Goal: Information Seeking & Learning: Learn about a topic

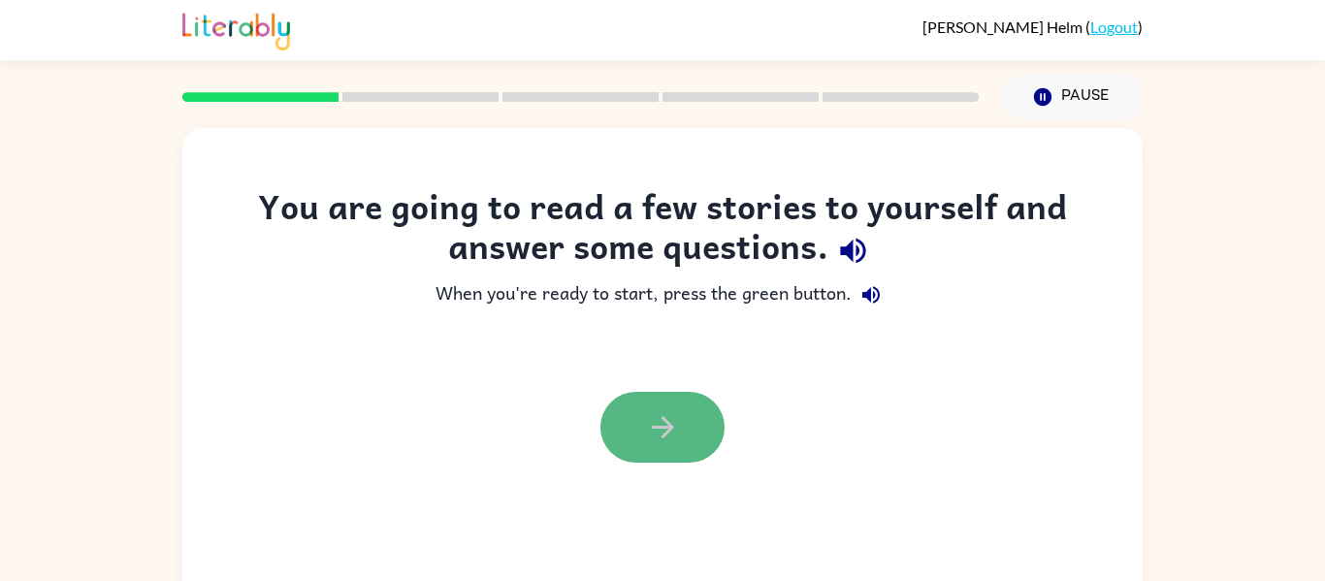
click at [689, 432] on button "button" at bounding box center [663, 427] width 124 height 71
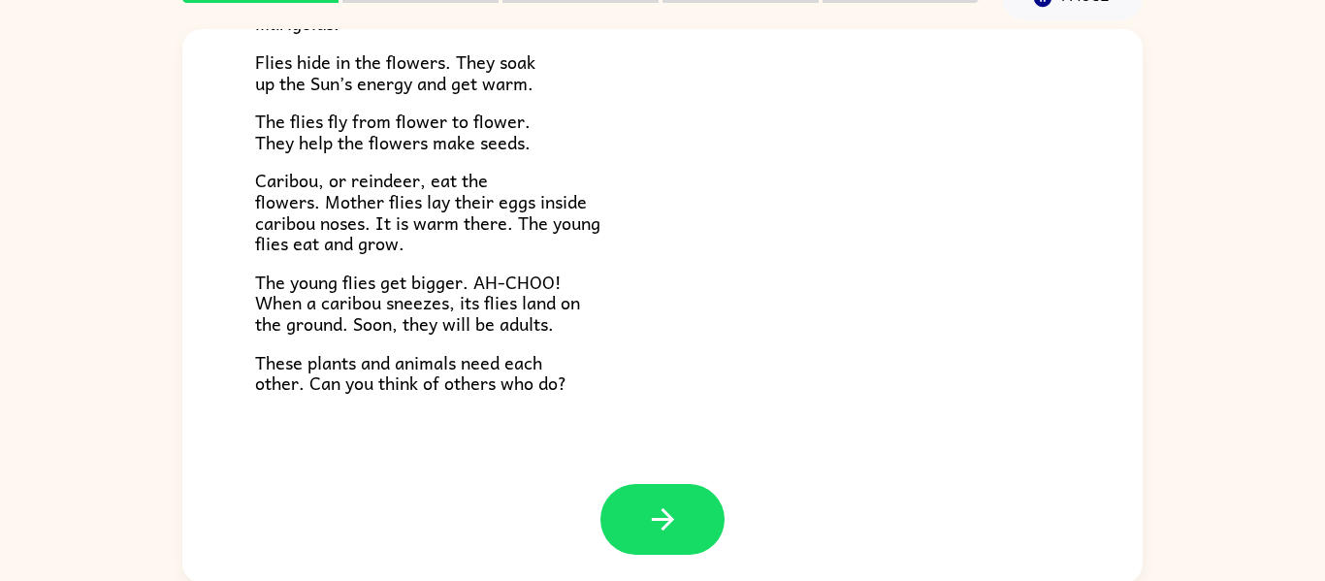
scroll to position [101, 0]
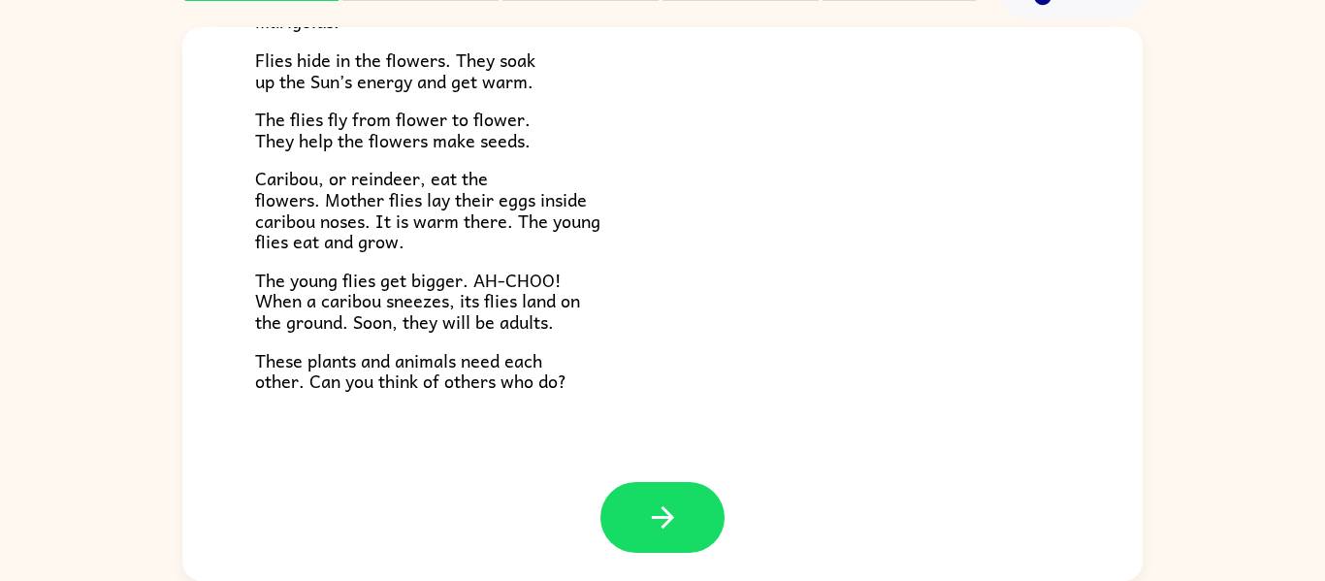
click at [597, 520] on div at bounding box center [662, 532] width 961 height 100
click at [615, 520] on button "button" at bounding box center [663, 517] width 124 height 71
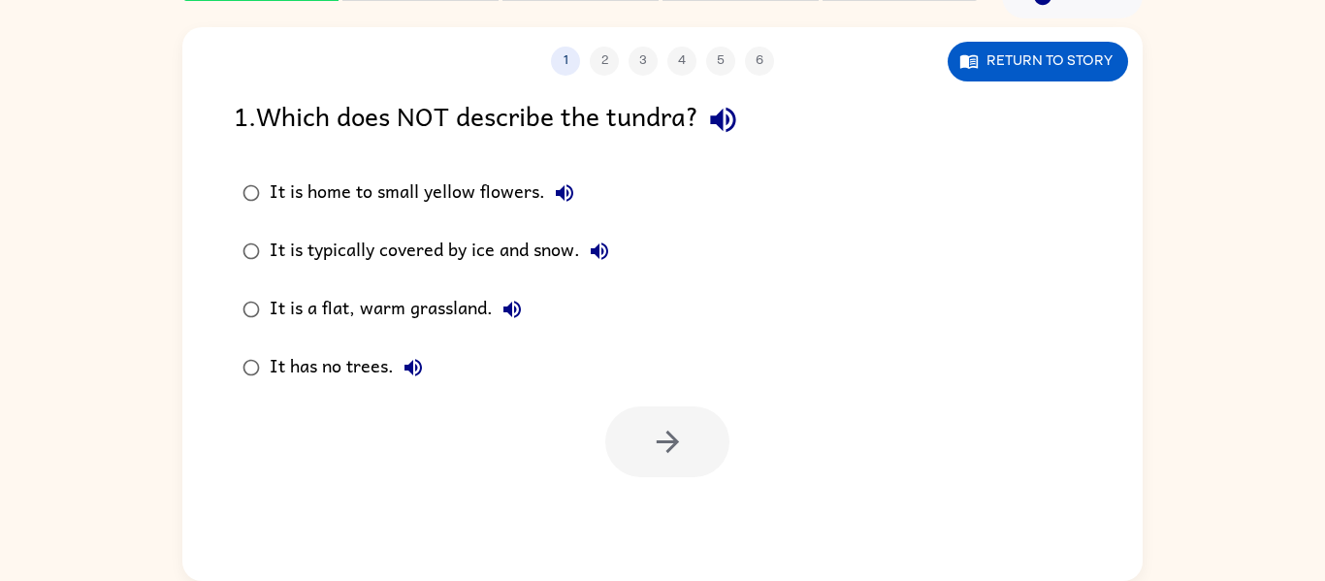
scroll to position [0, 0]
click at [731, 122] on icon "button" at bounding box center [723, 120] width 34 height 34
click at [567, 202] on icon "button" at bounding box center [564, 192] width 23 height 23
click at [597, 263] on button "It is typically covered by ice and snow." at bounding box center [599, 251] width 39 height 39
click at [508, 315] on icon "button" at bounding box center [512, 309] width 23 height 23
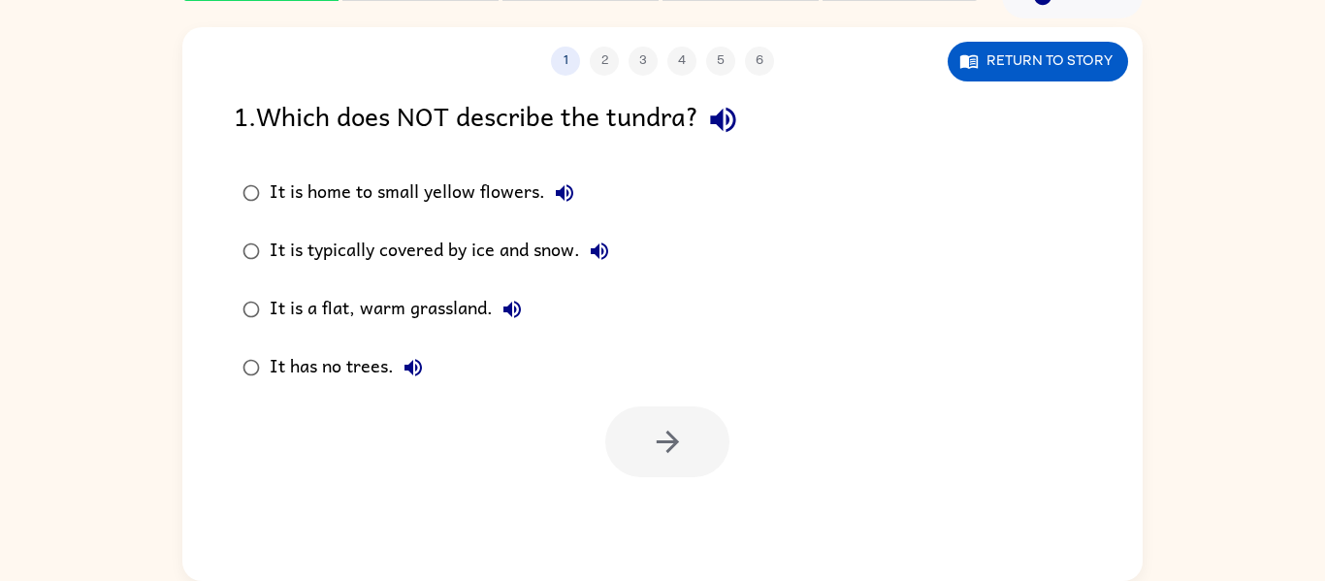
click at [422, 376] on icon "button" at bounding box center [413, 367] width 23 height 23
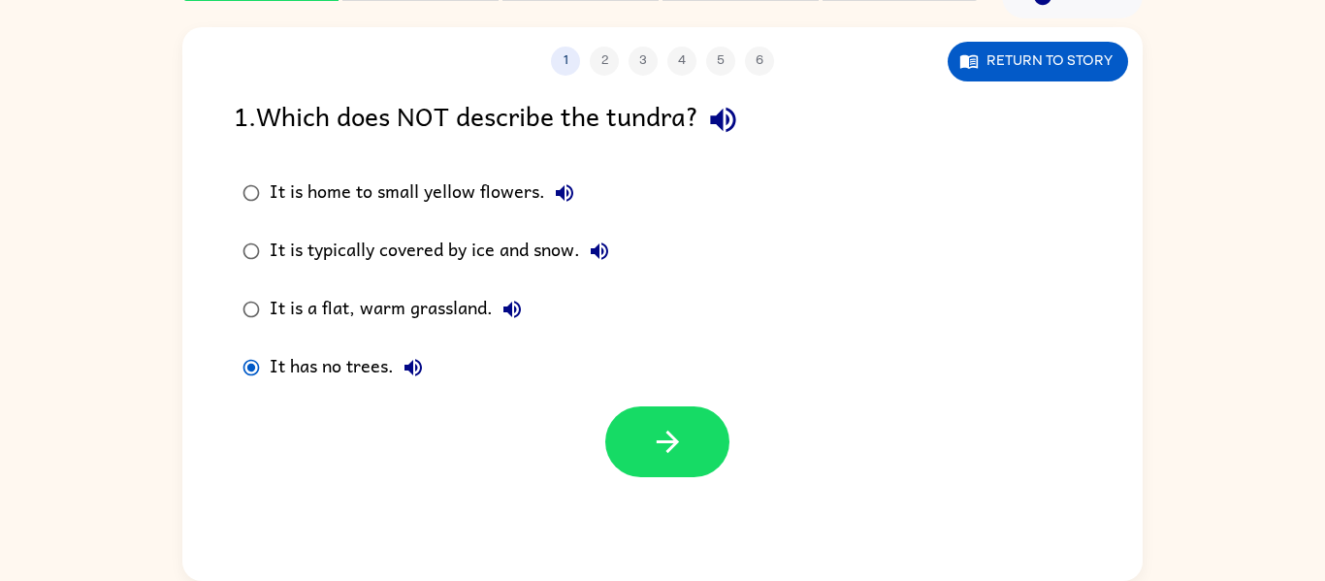
click at [273, 195] on div "It is home to small yellow flowers." at bounding box center [427, 193] width 314 height 39
click at [638, 465] on button "button" at bounding box center [667, 442] width 124 height 71
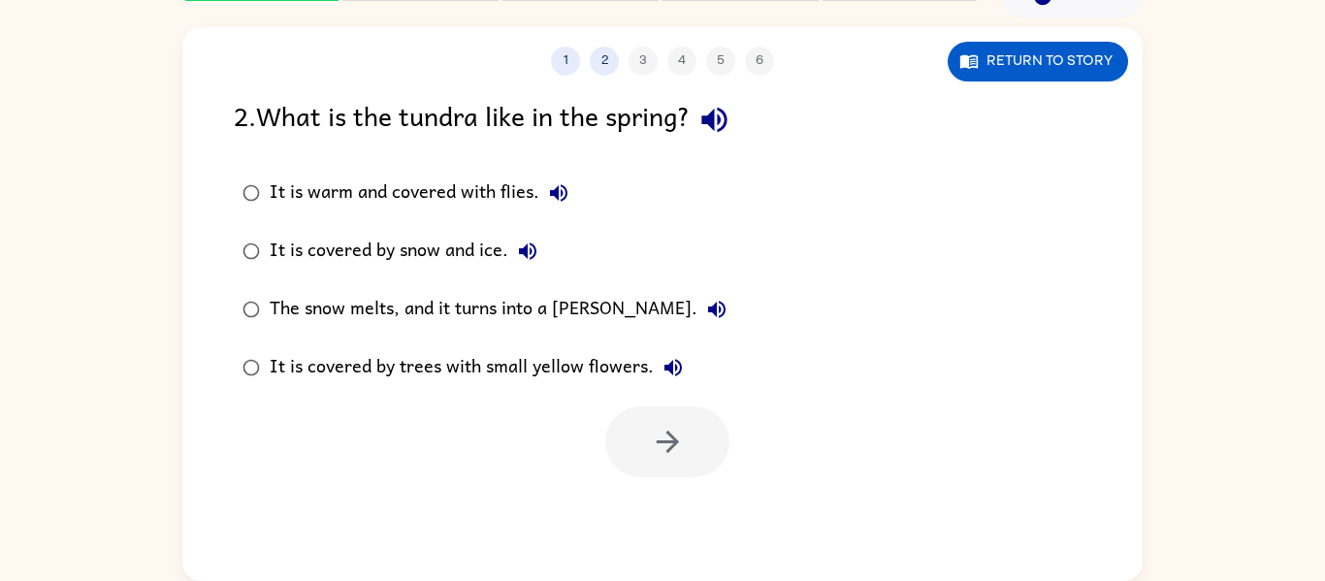
click at [726, 110] on icon "button" at bounding box center [714, 120] width 25 height 25
click at [553, 183] on icon "button" at bounding box center [558, 192] width 23 height 23
click at [516, 240] on icon "button" at bounding box center [527, 251] width 23 height 23
click at [705, 303] on icon "button" at bounding box center [716, 309] width 23 height 23
click at [681, 363] on icon "button" at bounding box center [673, 367] width 23 height 23
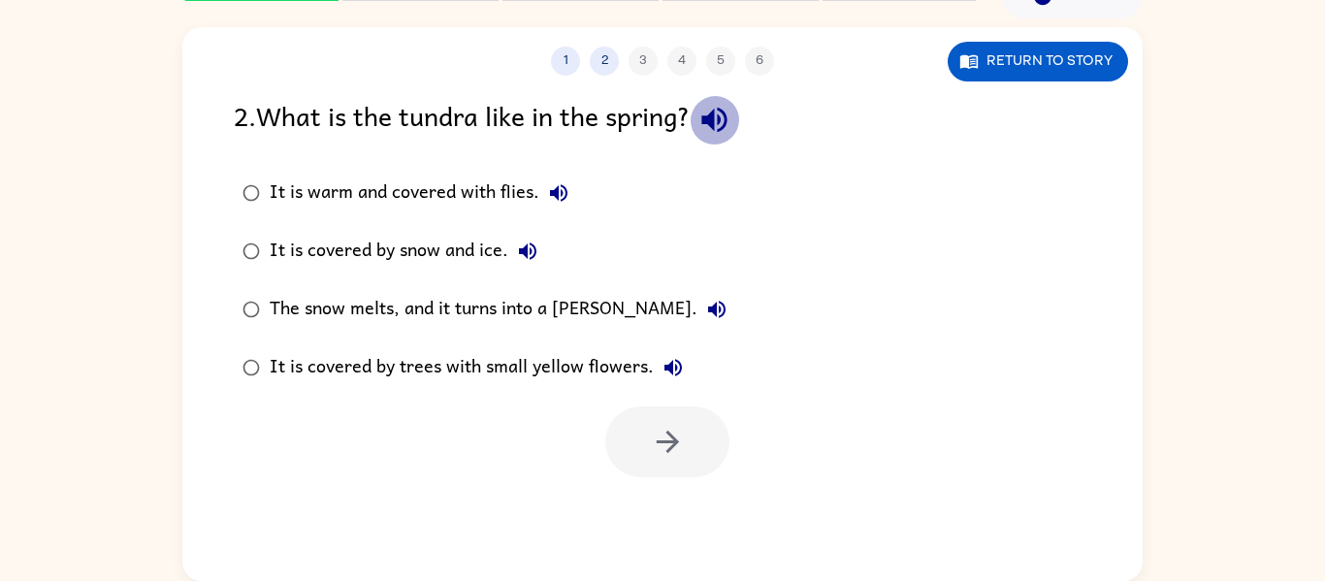
click at [726, 136] on icon "button" at bounding box center [715, 120] width 34 height 34
click at [291, 369] on div "It is covered by trees with small yellow flowers." at bounding box center [481, 367] width 423 height 39
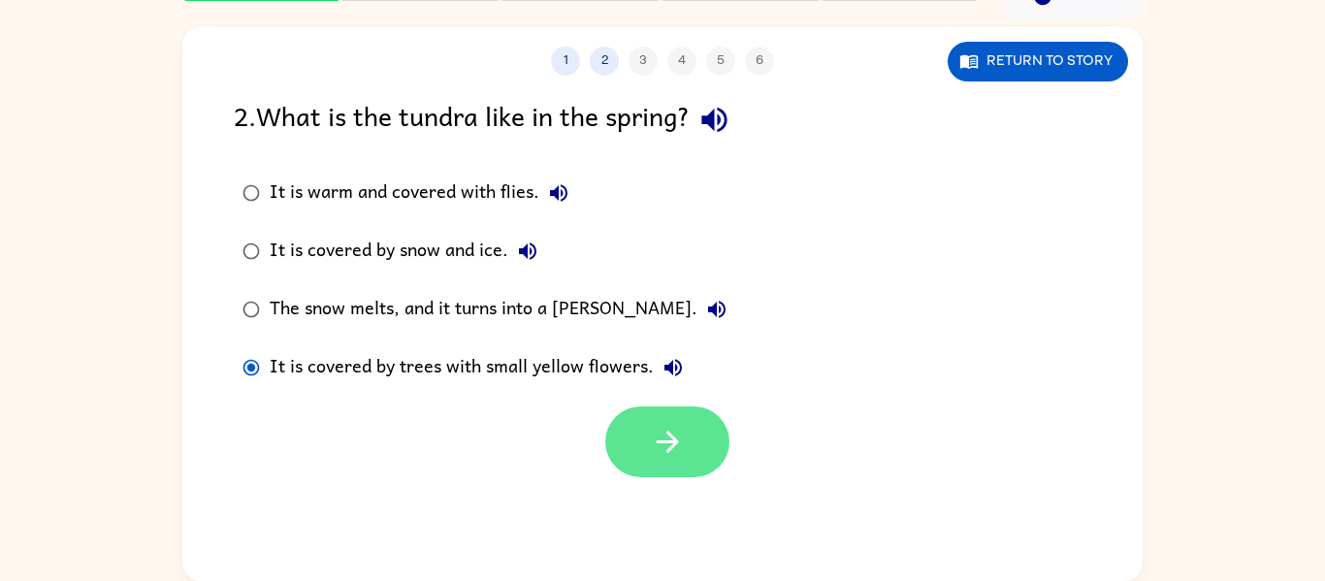
click at [657, 448] on icon "button" at bounding box center [668, 442] width 34 height 34
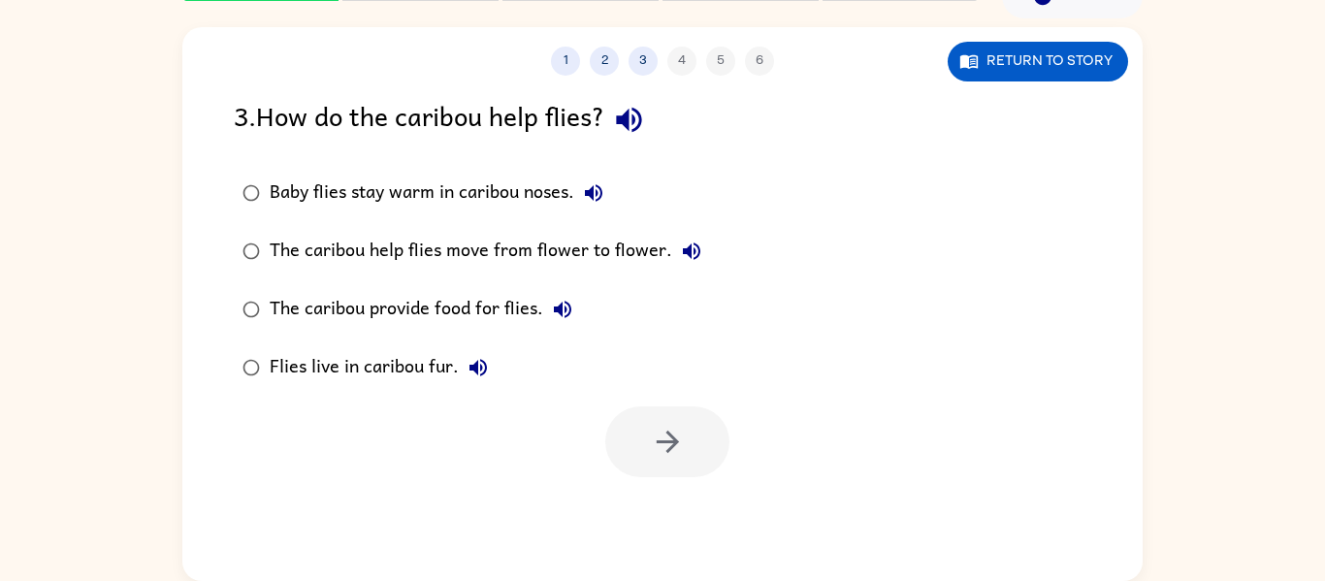
click at [638, 126] on icon "button" at bounding box center [629, 120] width 34 height 34
click at [595, 196] on icon "button" at bounding box center [593, 192] width 17 height 17
click at [698, 254] on icon "button" at bounding box center [691, 251] width 23 height 23
click at [561, 306] on icon "button" at bounding box center [562, 309] width 17 height 17
click at [474, 366] on icon "button" at bounding box center [478, 367] width 17 height 17
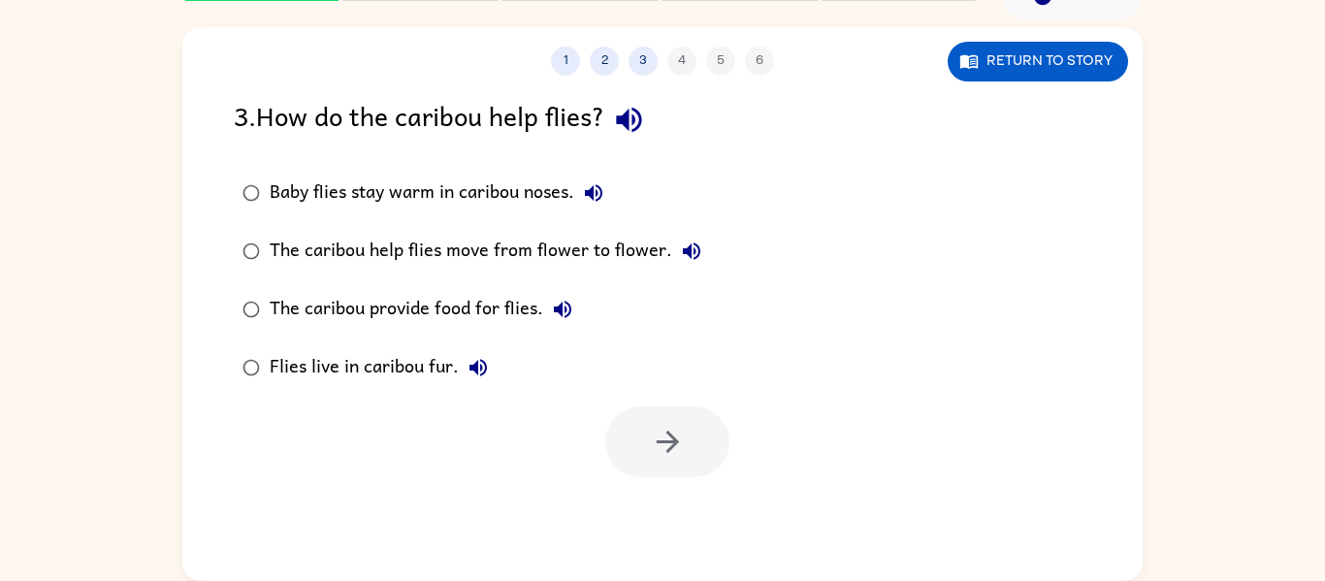
click at [474, 366] on icon "button" at bounding box center [478, 367] width 17 height 17
click at [487, 375] on icon "button" at bounding box center [478, 367] width 23 height 23
click at [306, 358] on div "Flies live in caribou fur." at bounding box center [384, 367] width 228 height 39
click at [687, 471] on button "button" at bounding box center [667, 442] width 124 height 71
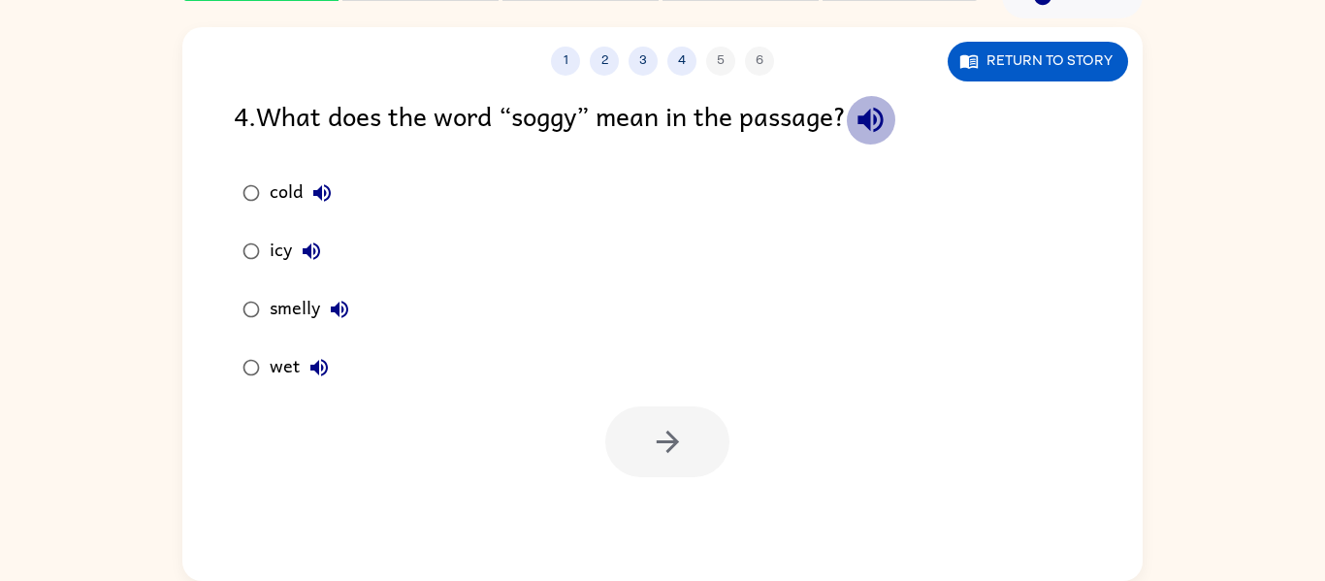
click at [888, 128] on icon "button" at bounding box center [871, 120] width 34 height 34
click at [325, 192] on icon "button" at bounding box center [321, 192] width 17 height 17
click at [306, 258] on icon "button" at bounding box center [311, 251] width 23 height 23
click at [341, 315] on icon "button" at bounding box center [339, 309] width 23 height 23
click at [323, 352] on button "wet" at bounding box center [319, 367] width 39 height 39
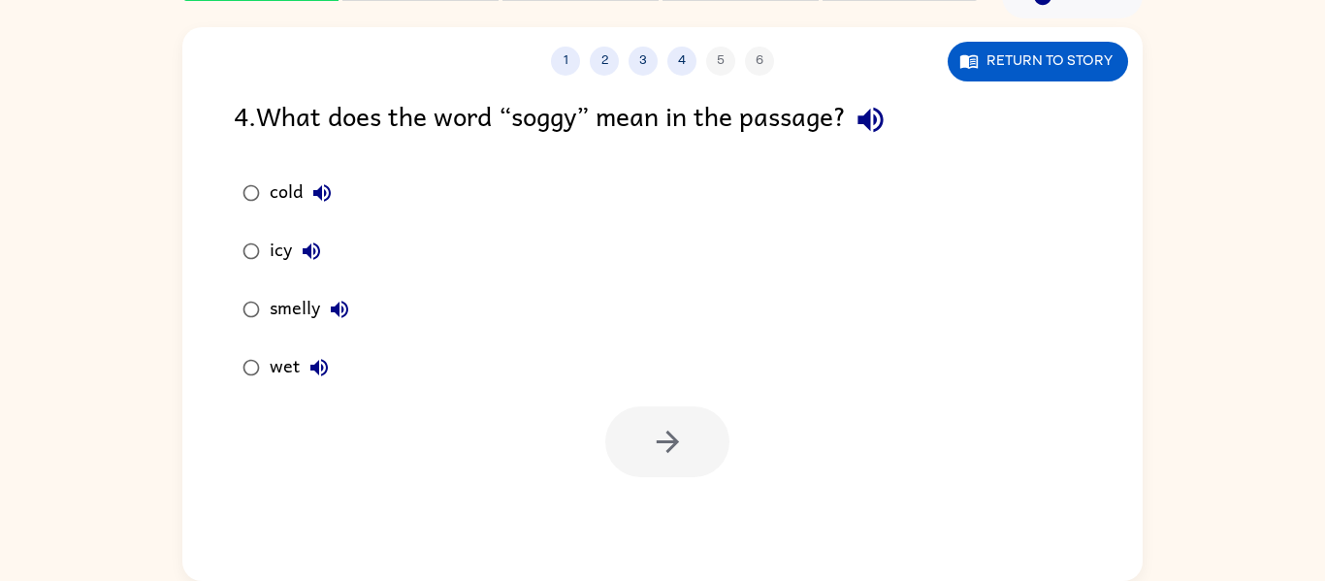
click at [866, 120] on icon "button" at bounding box center [871, 120] width 34 height 34
click at [287, 366] on div "wet" at bounding box center [304, 367] width 69 height 39
click at [632, 456] on button "button" at bounding box center [667, 442] width 124 height 71
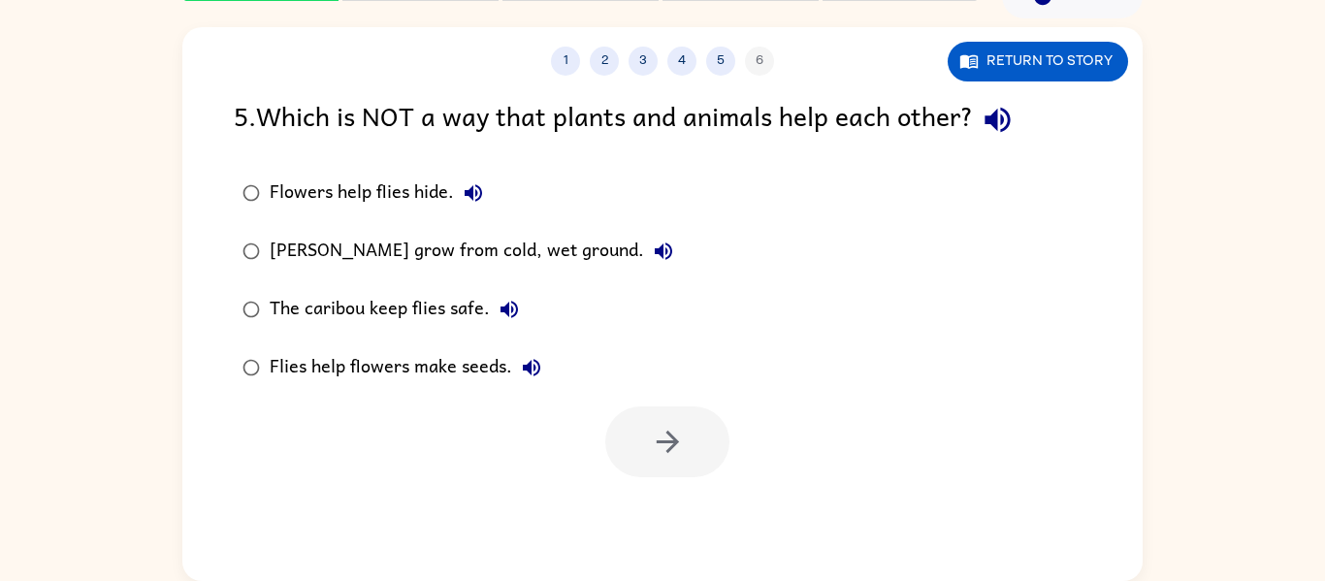
click at [1002, 112] on icon "button" at bounding box center [998, 120] width 34 height 34
click at [474, 189] on icon "button" at bounding box center [473, 192] width 17 height 17
click at [670, 261] on button "[PERSON_NAME] grow from cold, wet ground." at bounding box center [663, 251] width 39 height 39
click at [514, 307] on icon "button" at bounding box center [509, 309] width 17 height 17
click at [536, 367] on icon "button" at bounding box center [531, 367] width 23 height 23
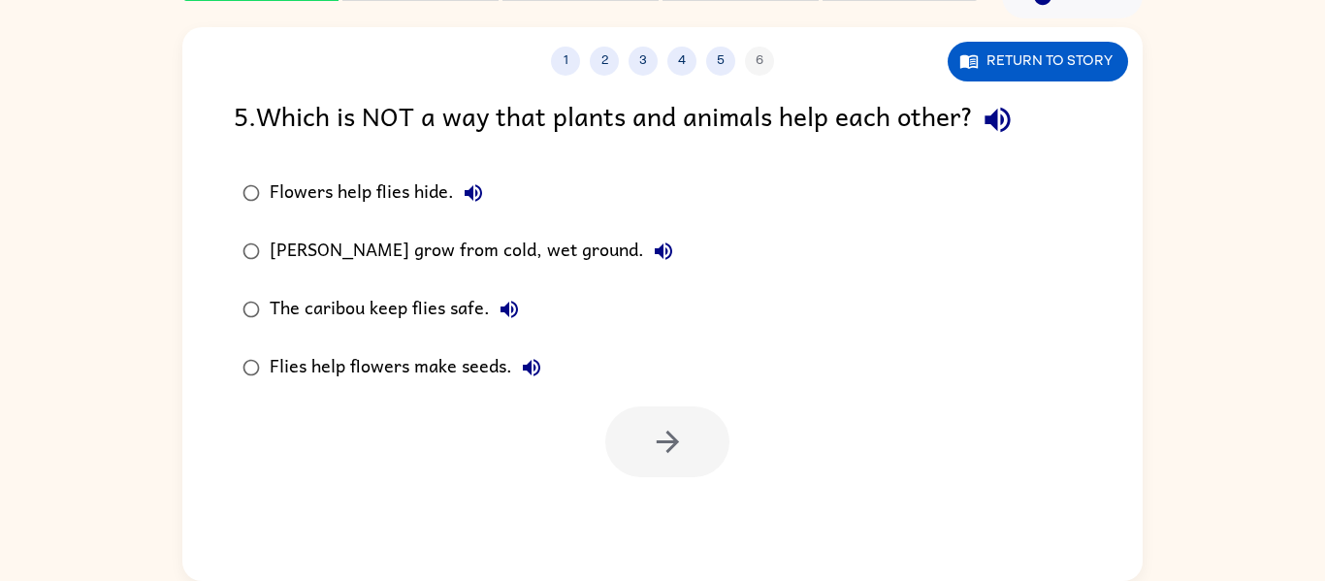
click at [454, 352] on div "Flies help flowers make seeds." at bounding box center [410, 367] width 281 height 39
click at [641, 458] on button "button" at bounding box center [667, 442] width 124 height 71
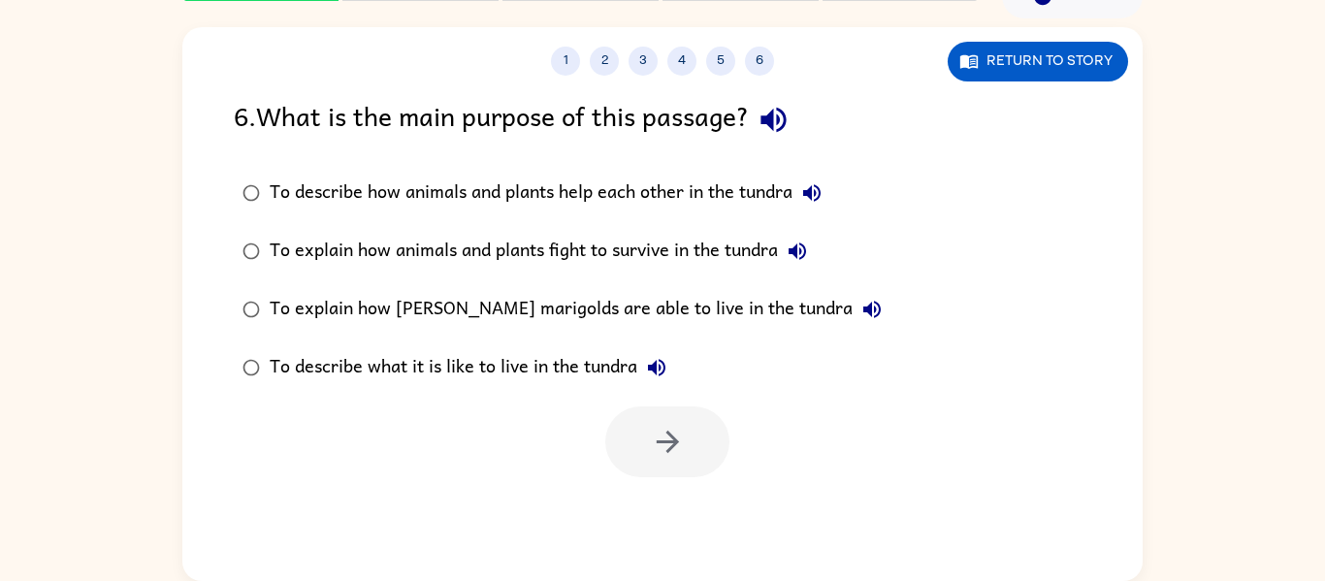
click at [788, 131] on icon "button" at bounding box center [774, 120] width 34 height 34
click at [812, 190] on icon "button" at bounding box center [811, 192] width 17 height 17
click at [804, 251] on icon "button" at bounding box center [797, 251] width 23 height 23
click at [853, 323] on button "To explain how [PERSON_NAME] marigolds are able to live in the tundra" at bounding box center [872, 309] width 39 height 39
click at [669, 357] on icon "button" at bounding box center [656, 367] width 23 height 23
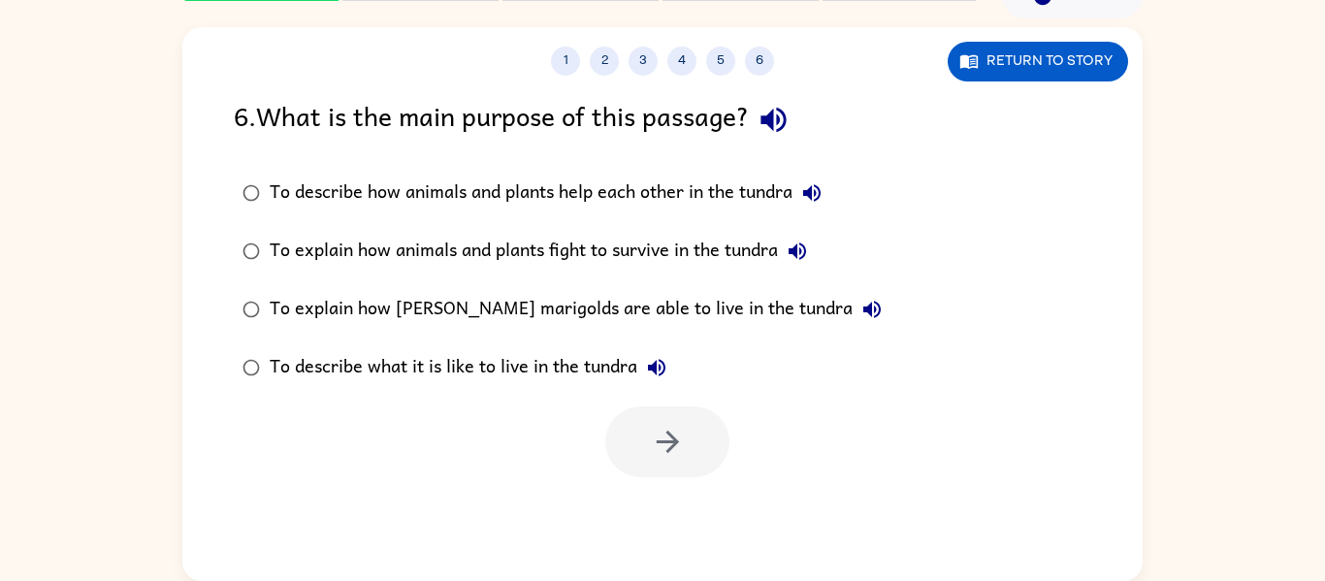
click at [628, 188] on div "To describe how animals and plants help each other in the tundra" at bounding box center [551, 193] width 562 height 39
click at [725, 441] on button "button" at bounding box center [667, 442] width 124 height 71
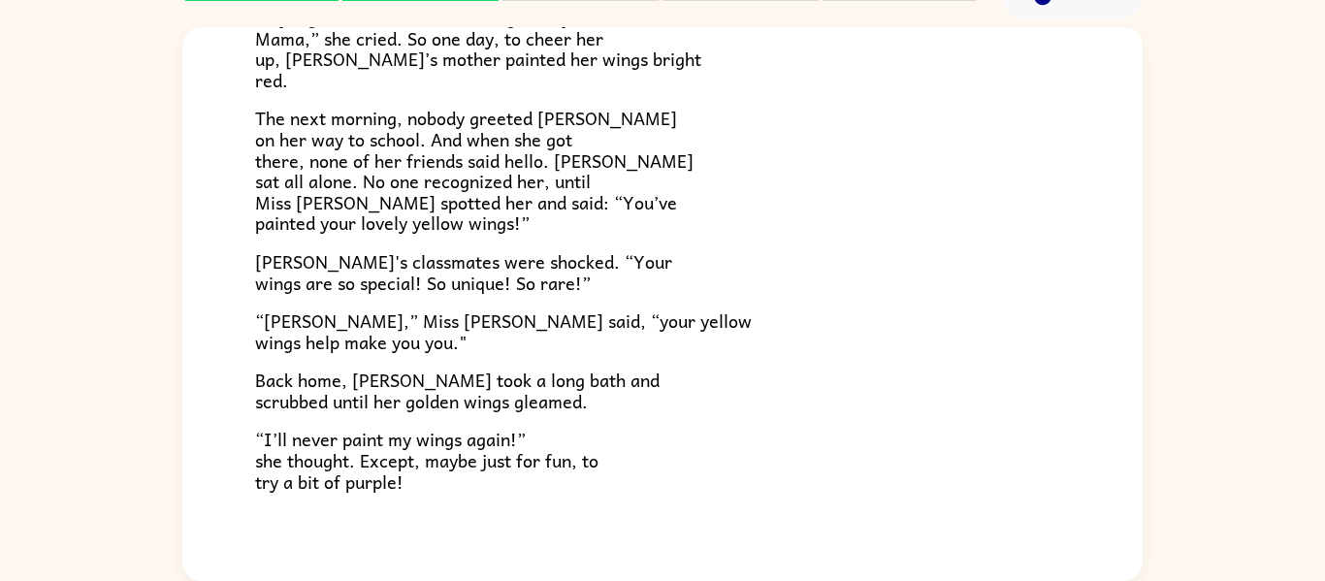
scroll to position [480, 0]
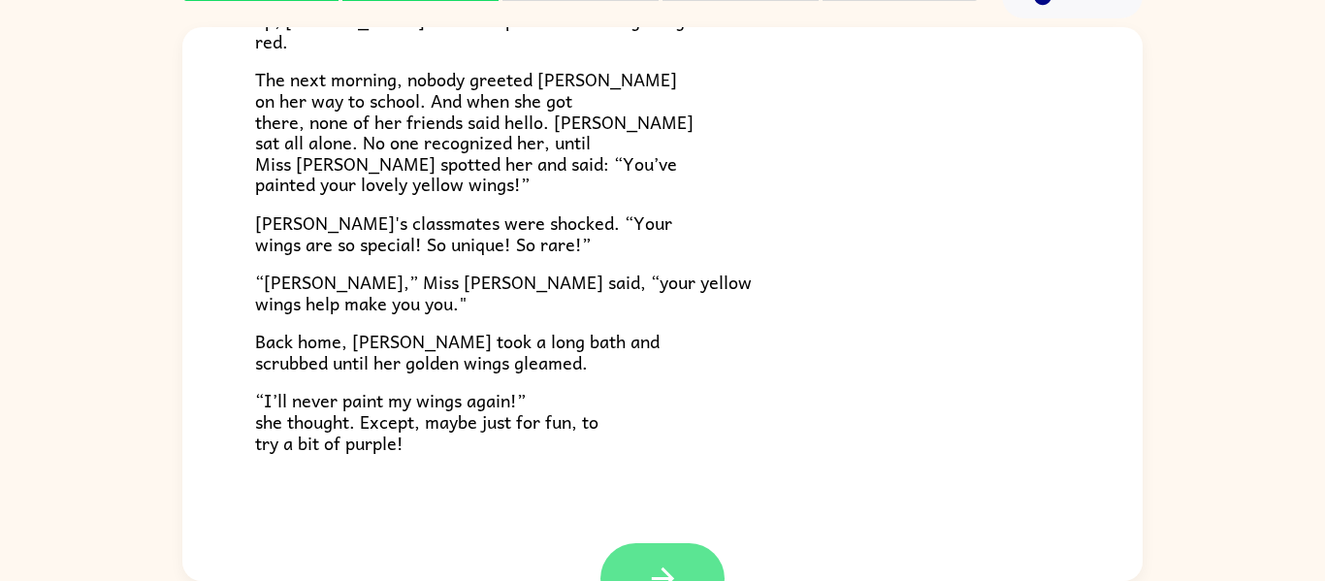
click at [676, 554] on button "button" at bounding box center [663, 578] width 124 height 71
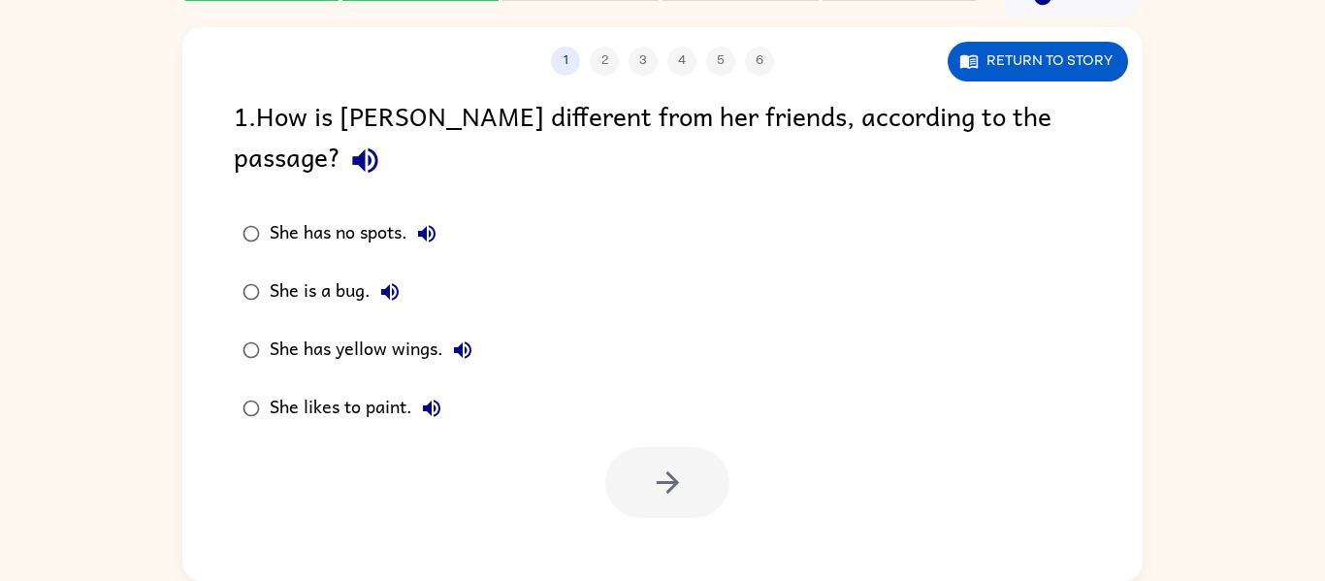
scroll to position [0, 0]
click at [377, 148] on icon "button" at bounding box center [364, 160] width 25 height 25
click at [442, 214] on button "She has no spots." at bounding box center [427, 233] width 39 height 39
click at [392, 283] on icon "button" at bounding box center [389, 291] width 17 height 17
click at [456, 342] on icon "button" at bounding box center [462, 350] width 17 height 17
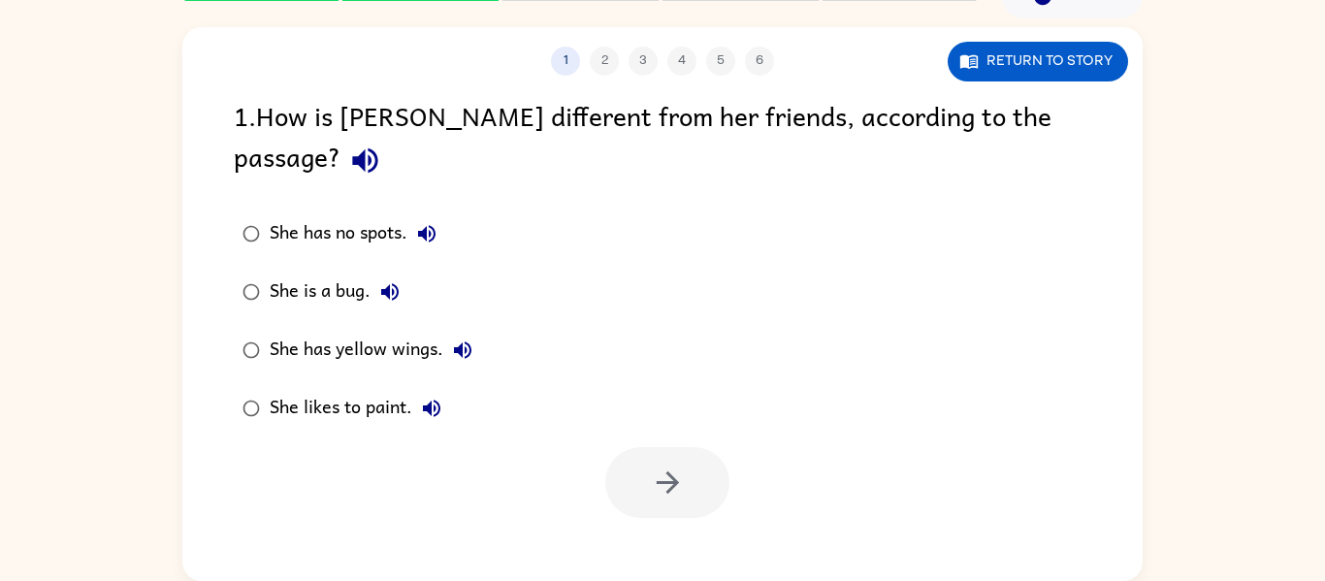
click at [438, 400] on icon "button" at bounding box center [431, 408] width 17 height 17
click at [400, 331] on div "She has yellow wings." at bounding box center [376, 350] width 213 height 39
click at [662, 466] on icon "button" at bounding box center [668, 483] width 34 height 34
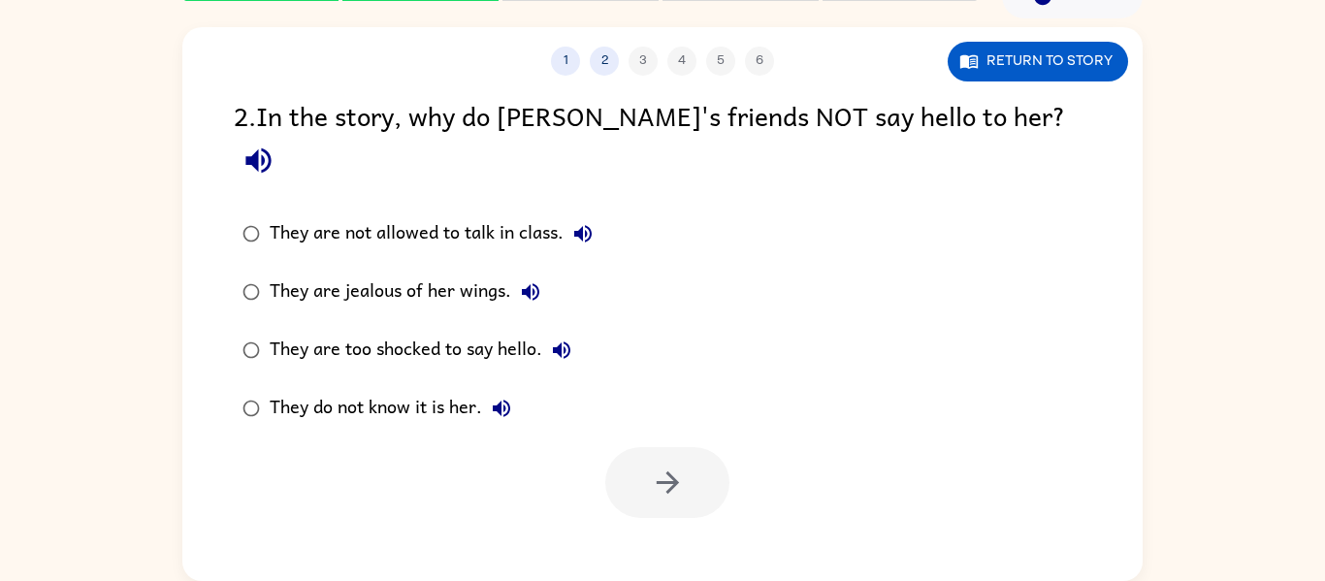
click at [276, 144] on icon "button" at bounding box center [259, 161] width 34 height 34
click at [586, 225] on icon "button" at bounding box center [582, 233] width 17 height 17
click at [537, 280] on icon "button" at bounding box center [530, 291] width 23 height 23
click at [557, 339] on icon "button" at bounding box center [561, 350] width 23 height 23
click at [500, 400] on icon "button" at bounding box center [501, 408] width 17 height 17
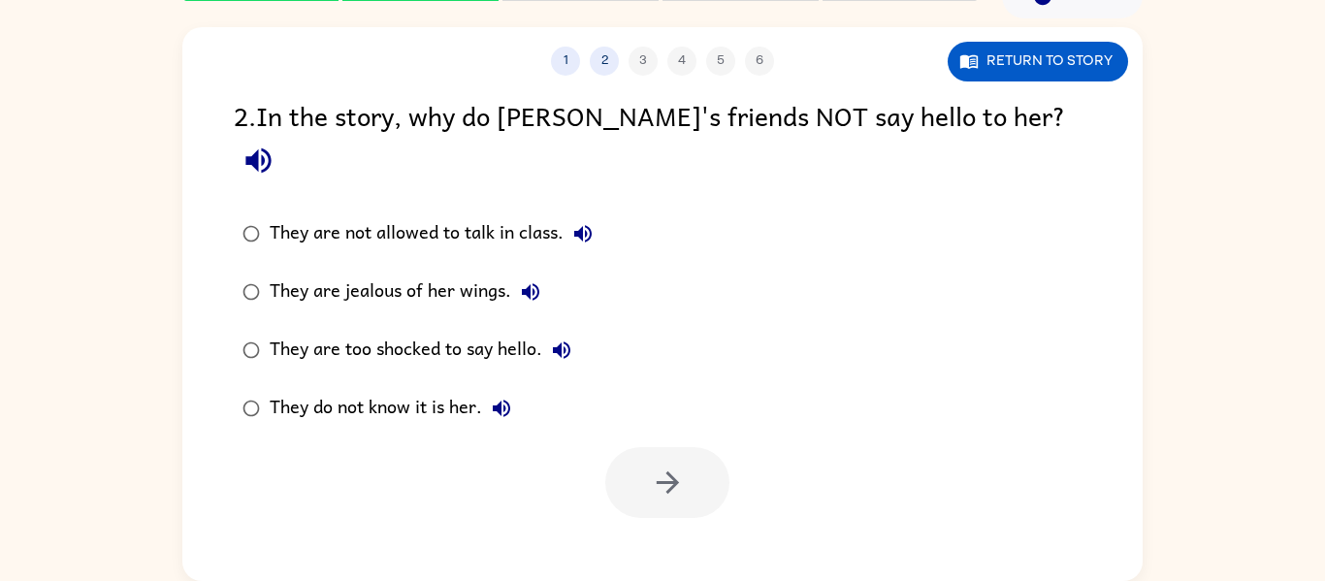
click at [499, 214] on div "They are not allowed to talk in class." at bounding box center [436, 233] width 333 height 39
click at [688, 455] on button "button" at bounding box center [667, 482] width 124 height 71
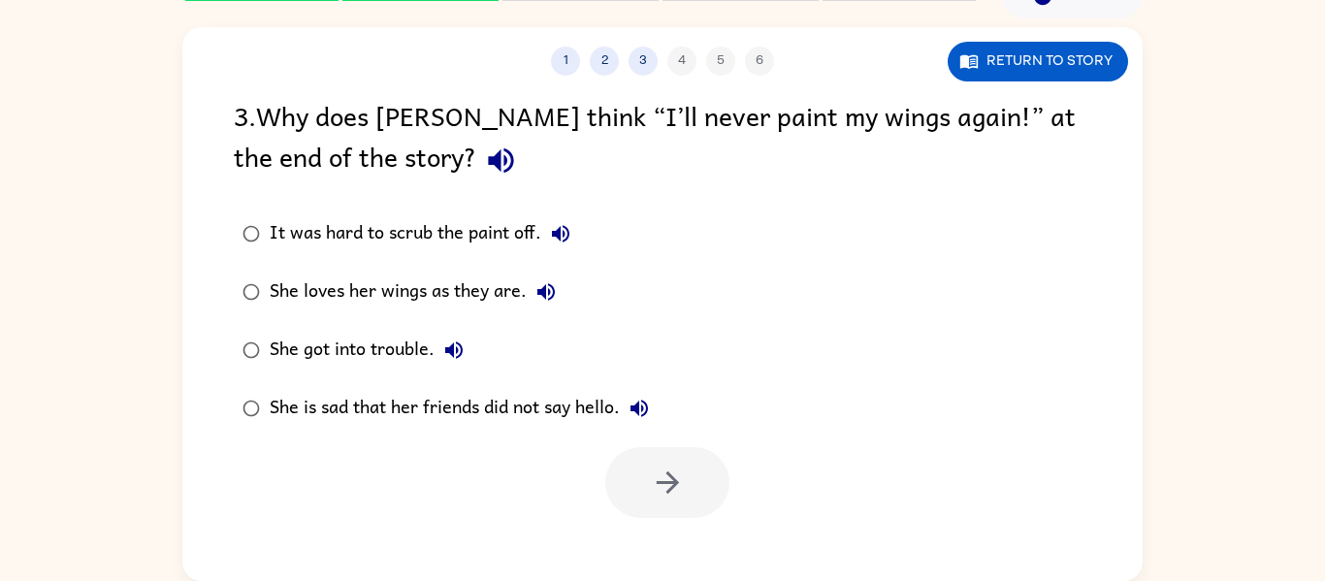
click at [484, 175] on icon "button" at bounding box center [501, 161] width 34 height 34
click at [568, 245] on icon "button" at bounding box center [560, 233] width 23 height 23
click at [551, 295] on icon "button" at bounding box center [546, 291] width 23 height 23
click at [461, 347] on icon "button" at bounding box center [453, 350] width 23 height 23
click at [663, 421] on label "She is sad that her friends did not say hello." at bounding box center [445, 408] width 445 height 58
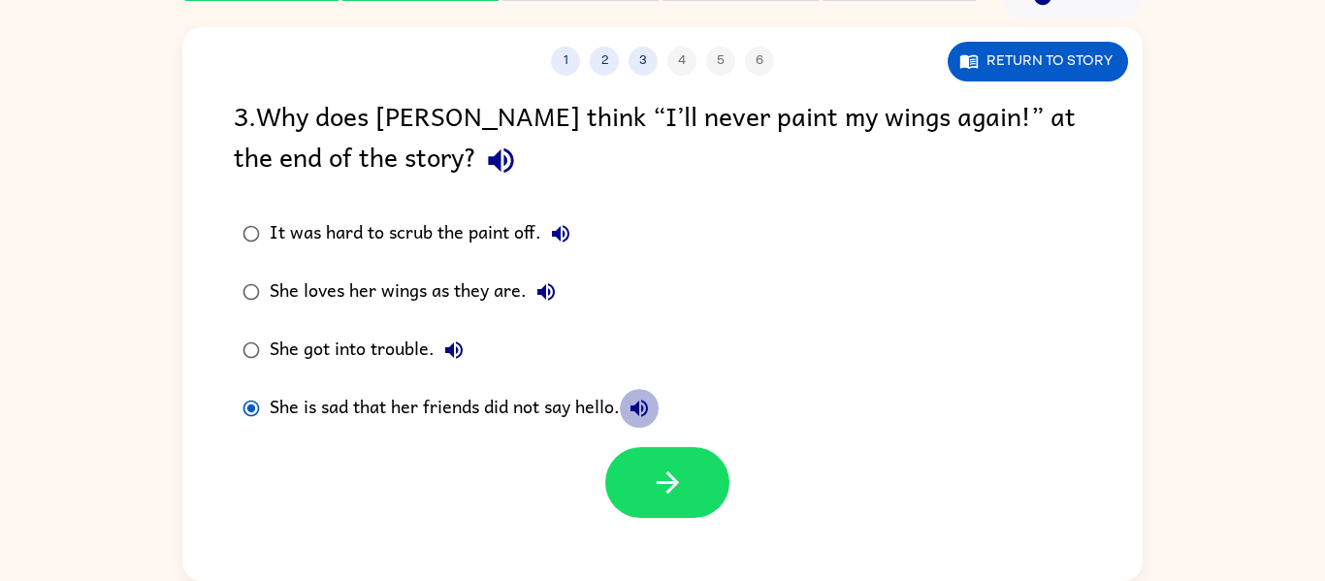
click at [646, 414] on icon "button" at bounding box center [639, 408] width 17 height 17
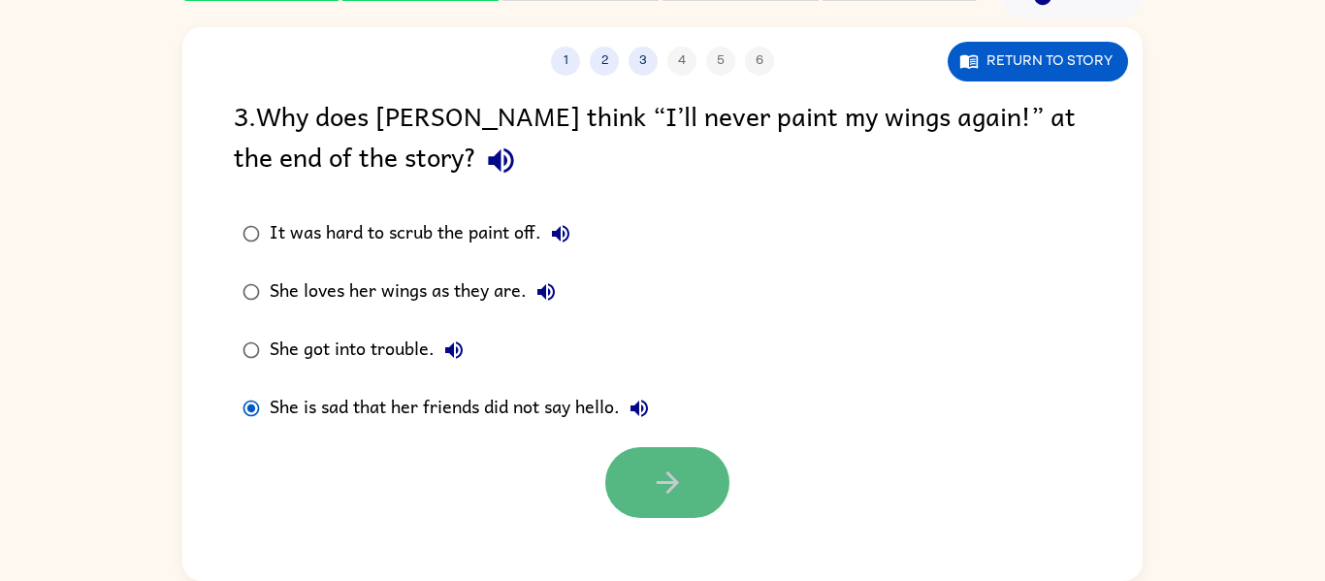
click at [646, 488] on button "button" at bounding box center [667, 482] width 124 height 71
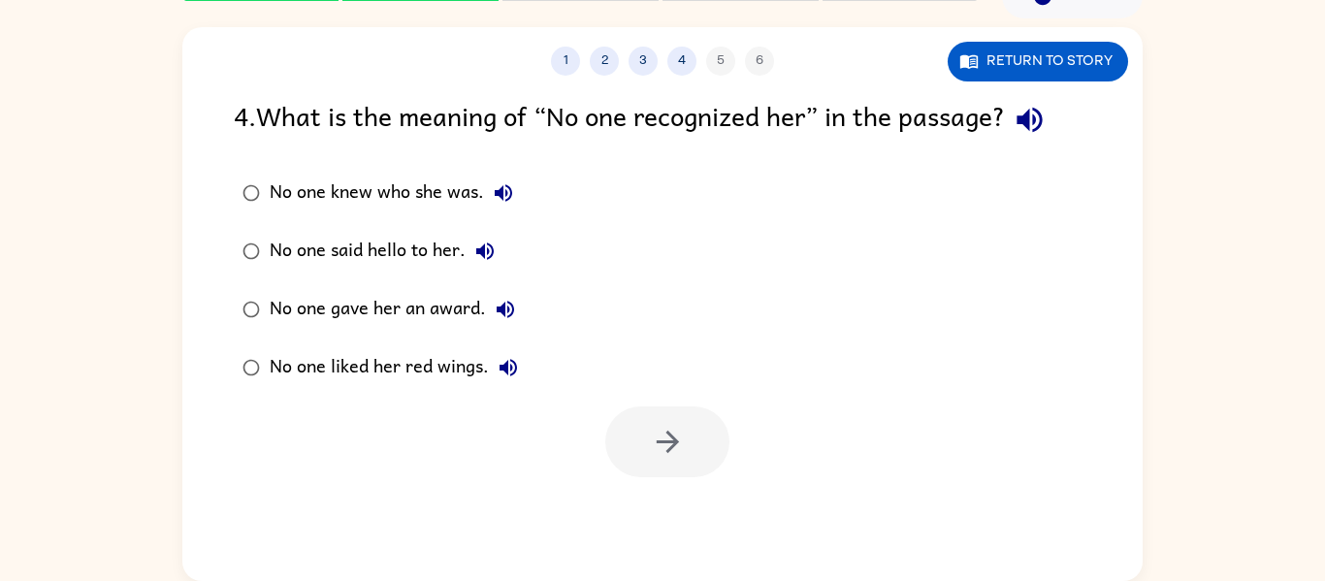
click at [1057, 140] on div "4 . What is the meaning of “No one recognized her” in the passage?" at bounding box center [663, 119] width 858 height 49
click at [1042, 127] on icon "button" at bounding box center [1029, 120] width 25 height 25
click at [498, 175] on button "No one knew who she was." at bounding box center [503, 193] width 39 height 39
click at [485, 245] on icon "button" at bounding box center [485, 251] width 23 height 23
click at [498, 320] on icon "button" at bounding box center [505, 309] width 23 height 23
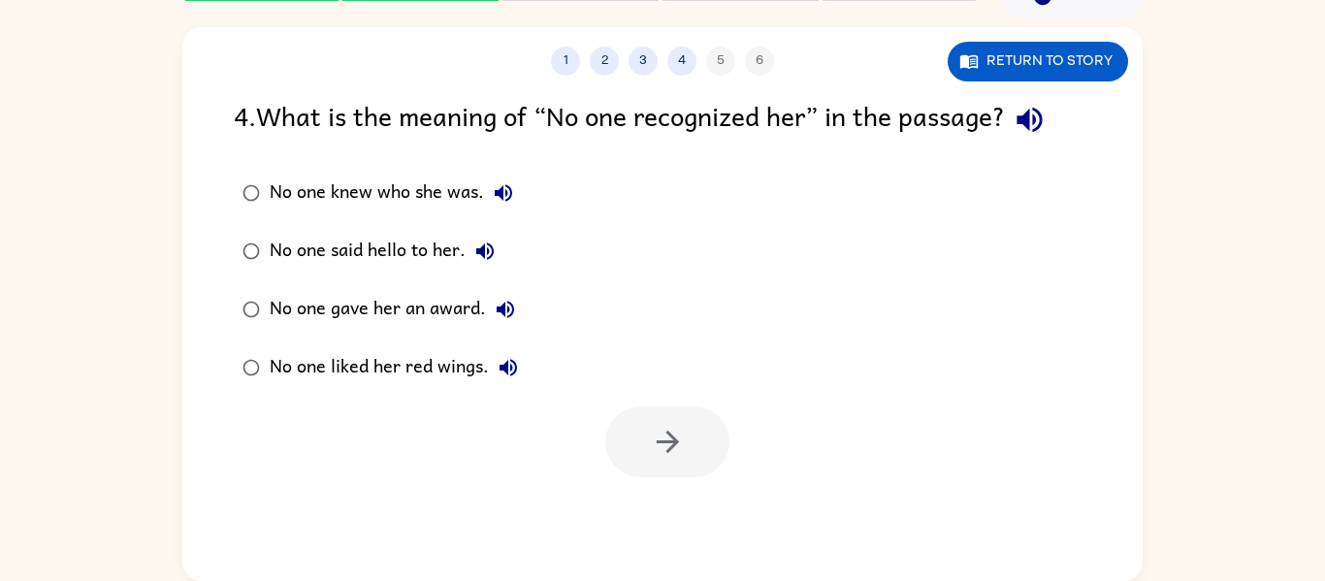
click at [499, 312] on icon "button" at bounding box center [505, 309] width 17 height 17
click at [498, 312] on icon "button" at bounding box center [505, 309] width 23 height 23
click at [515, 364] on icon "button" at bounding box center [508, 367] width 17 height 17
click at [484, 255] on icon "button" at bounding box center [484, 251] width 17 height 17
click at [434, 239] on div "No one said hello to her." at bounding box center [387, 251] width 235 height 39
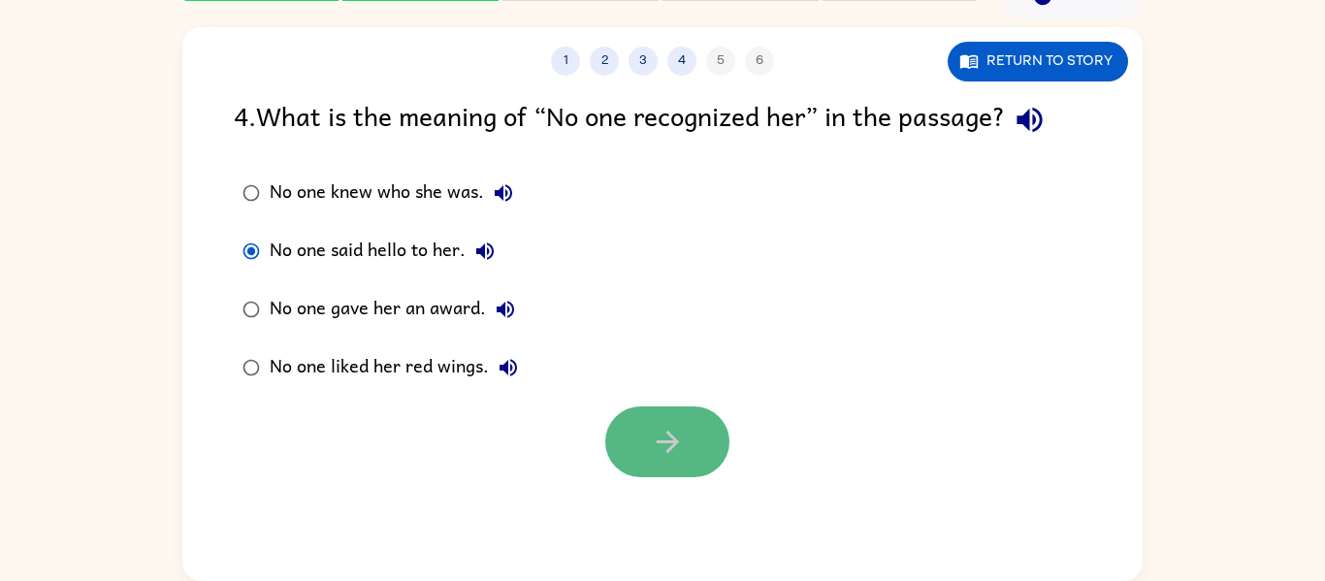
click at [626, 409] on button "button" at bounding box center [667, 442] width 124 height 71
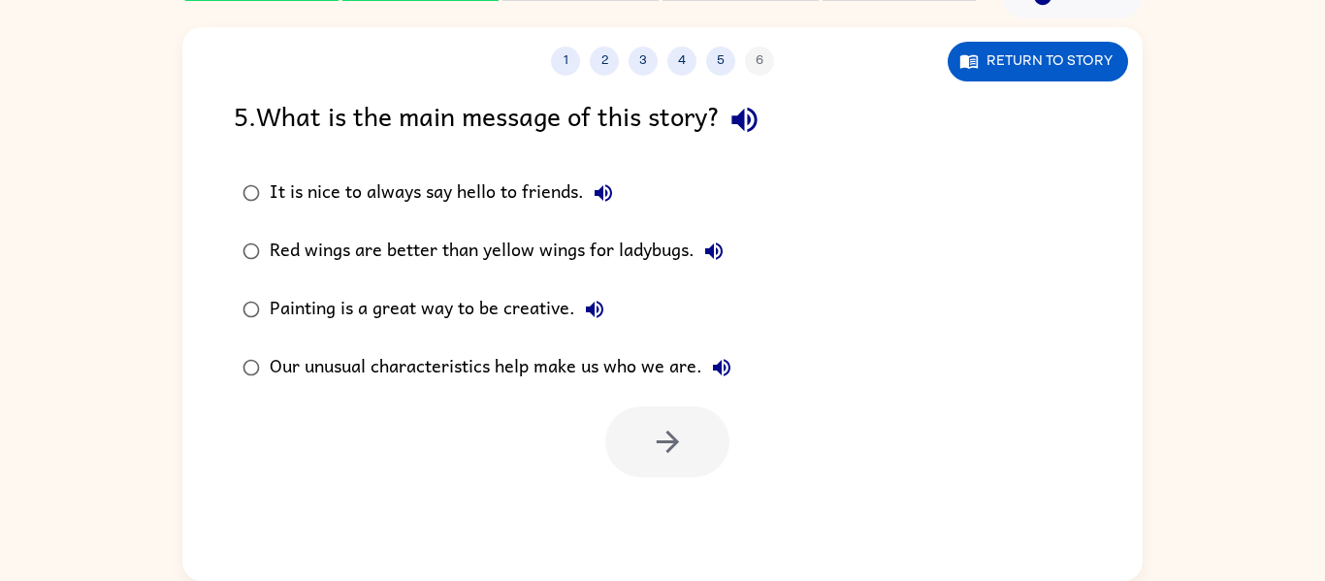
click at [734, 124] on button "button" at bounding box center [744, 119] width 49 height 49
click at [604, 190] on icon "button" at bounding box center [603, 192] width 17 height 17
click at [718, 245] on icon "button" at bounding box center [713, 251] width 17 height 17
click at [610, 318] on button "Painting is a great way to be creative." at bounding box center [594, 309] width 39 height 39
click at [731, 376] on icon "button" at bounding box center [721, 367] width 23 height 23
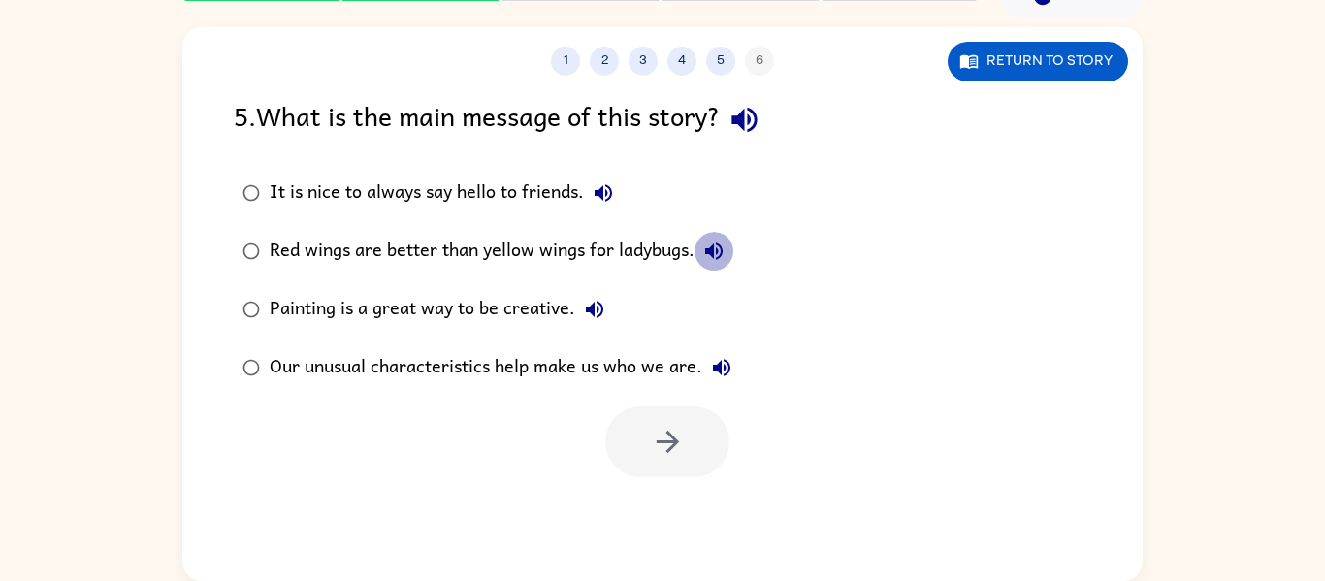
click at [715, 250] on icon "button" at bounding box center [714, 251] width 23 height 23
click at [596, 198] on icon "button" at bounding box center [603, 192] width 23 height 23
click at [512, 178] on div "It is nice to always say hello to friends." at bounding box center [446, 193] width 353 height 39
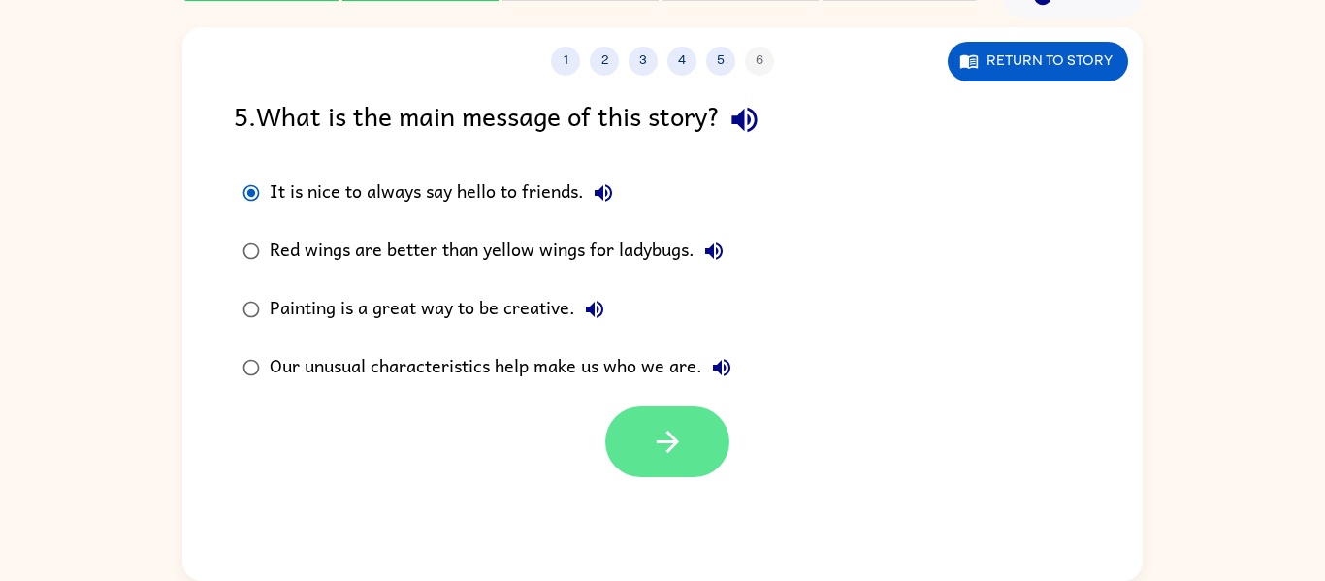
click at [671, 464] on button "button" at bounding box center [667, 442] width 124 height 71
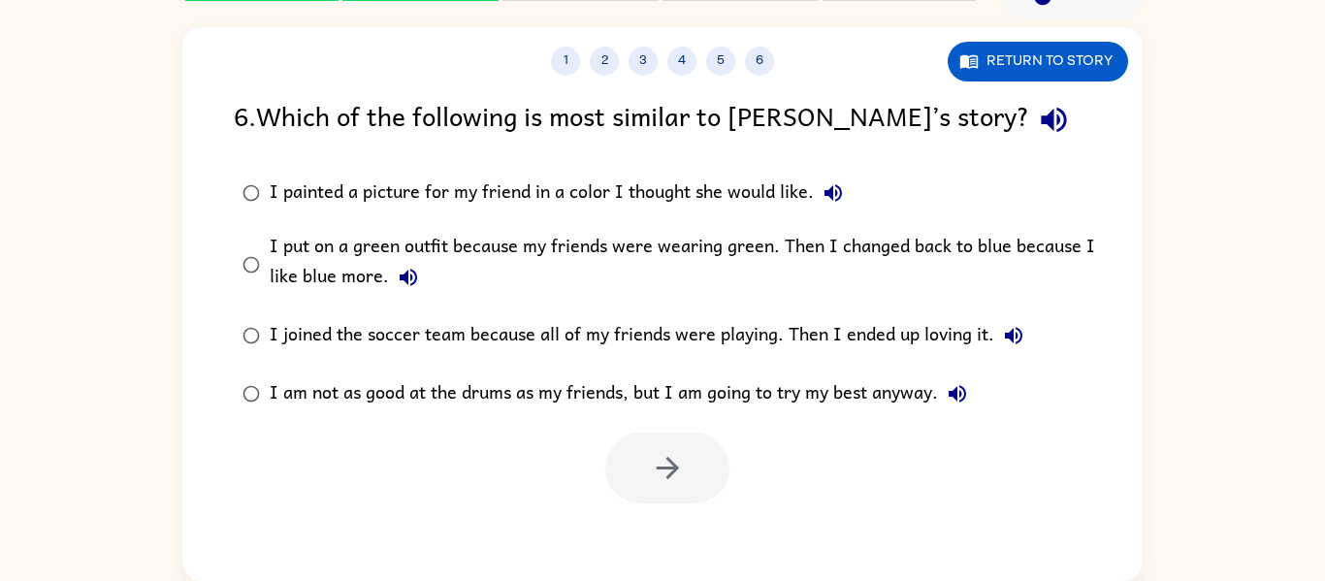
click at [1037, 124] on icon "button" at bounding box center [1054, 120] width 34 height 34
click at [1041, 130] on icon "button" at bounding box center [1053, 120] width 25 height 25
click at [844, 181] on icon "button" at bounding box center [833, 192] width 23 height 23
click at [399, 290] on button "I put on a green outfit because my friends were wearing green. Then I changed b…" at bounding box center [408, 277] width 39 height 39
click at [1016, 334] on icon "button" at bounding box center [1013, 335] width 17 height 17
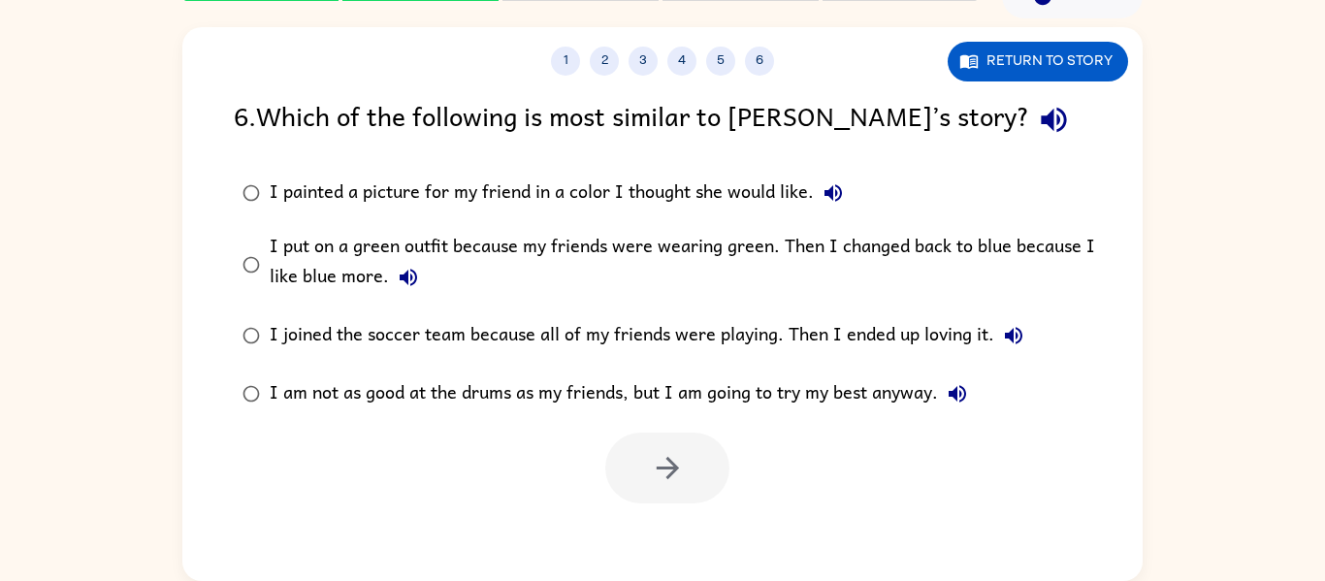
click at [959, 392] on icon "button" at bounding box center [957, 393] width 17 height 17
click at [407, 279] on icon "button" at bounding box center [408, 277] width 17 height 17
click at [826, 350] on div "I joined the soccer team because all of my friends were playing. Then I ended u…" at bounding box center [652, 335] width 764 height 39
click at [689, 440] on button "button" at bounding box center [667, 468] width 124 height 71
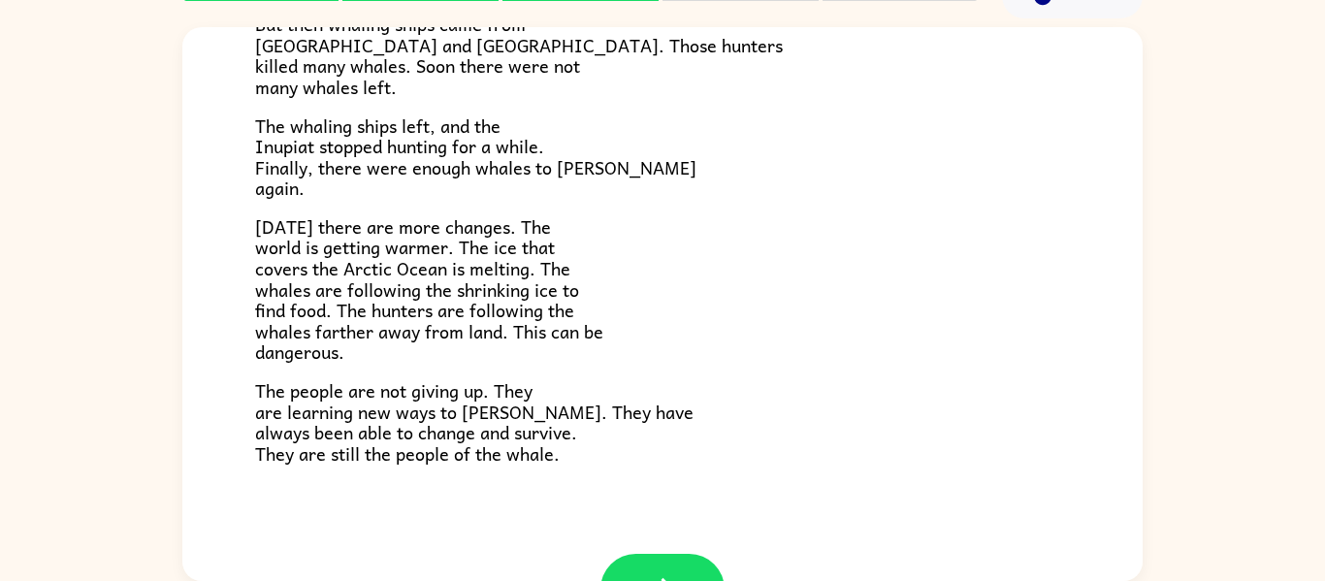
scroll to position [582, 0]
click at [683, 560] on button "button" at bounding box center [663, 588] width 124 height 71
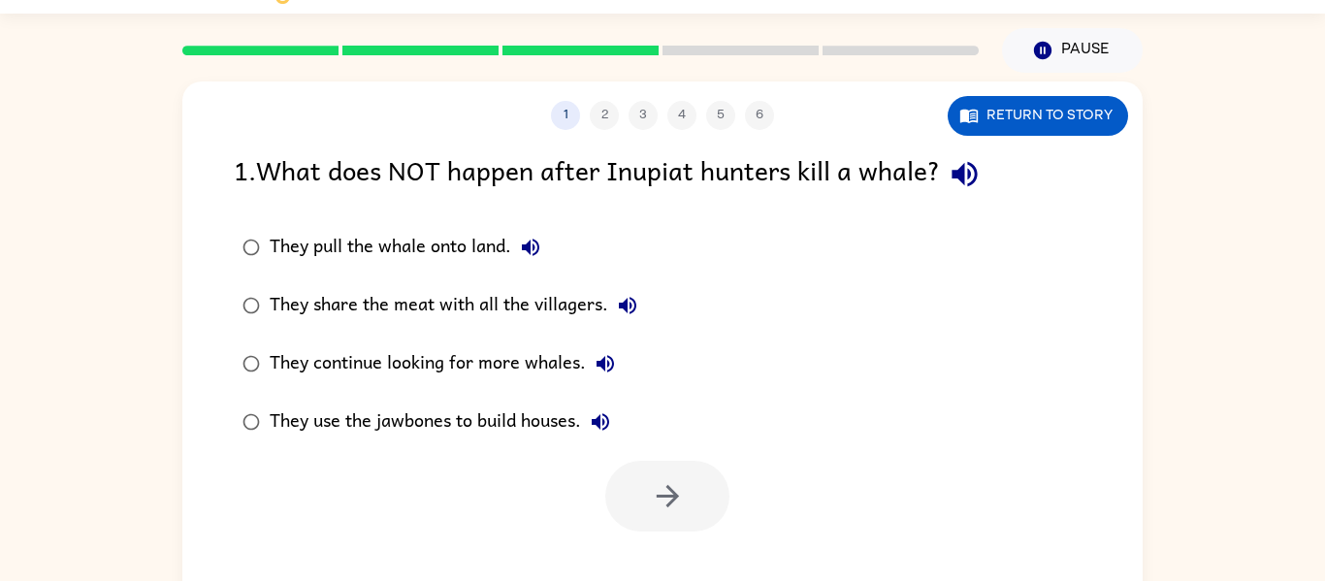
scroll to position [23, 0]
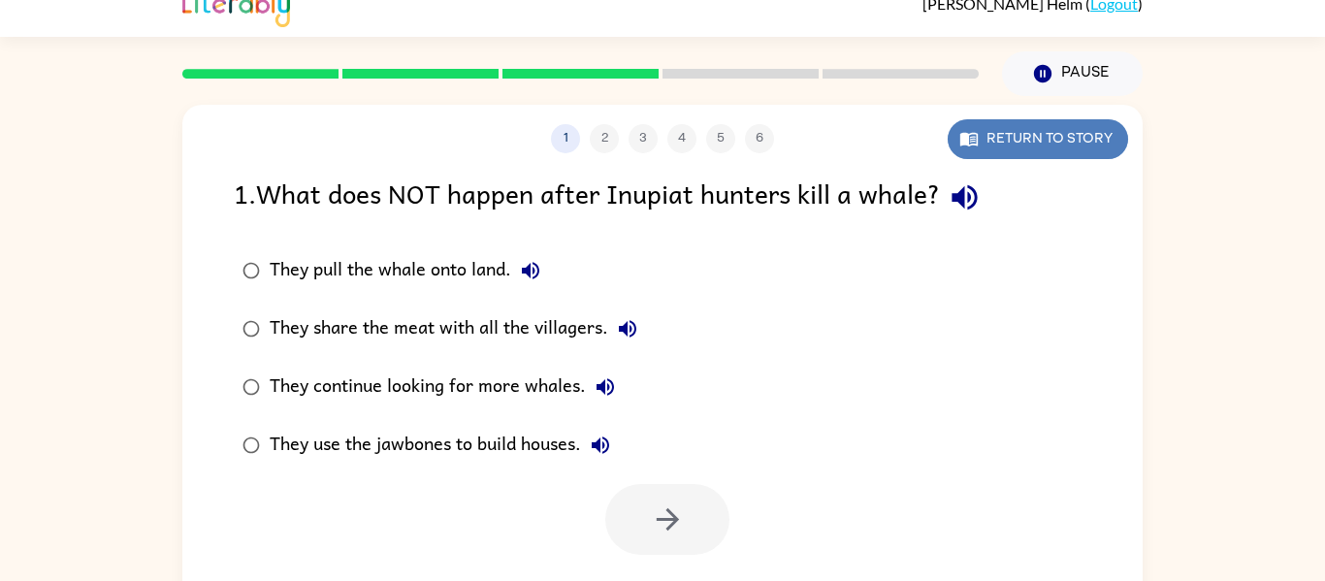
click at [966, 125] on button "Return to story" at bounding box center [1038, 139] width 180 height 40
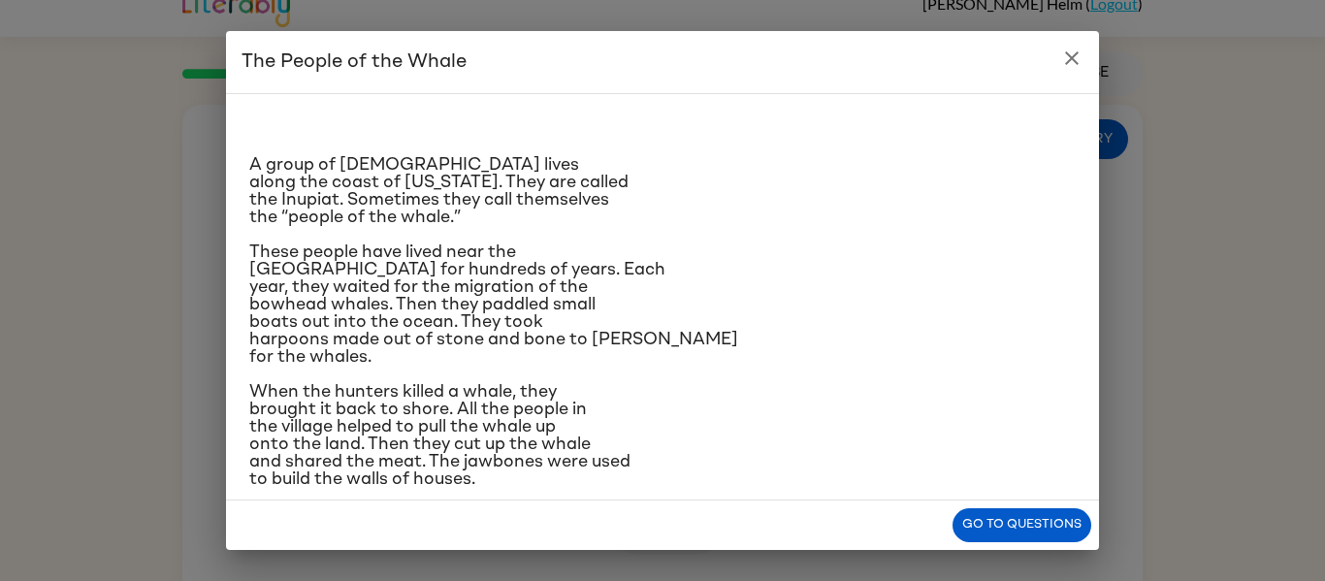
click at [1077, 47] on icon "close" at bounding box center [1072, 58] width 23 height 23
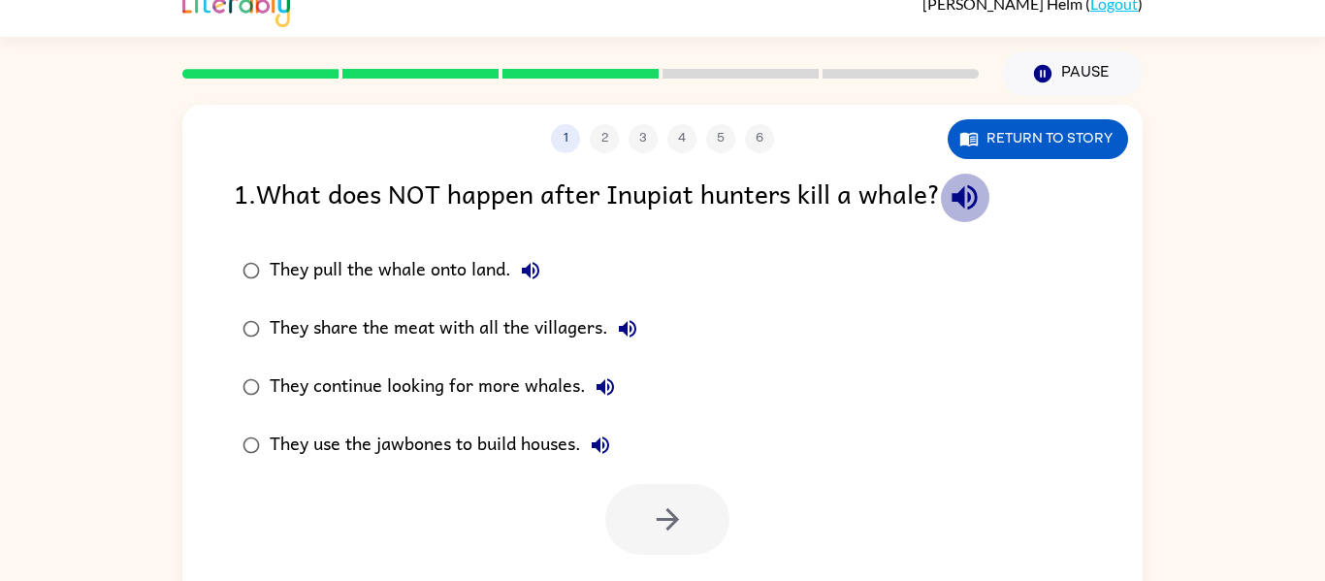
click at [968, 195] on icon "button" at bounding box center [964, 197] width 25 height 25
click at [539, 267] on icon "button" at bounding box center [530, 270] width 17 height 17
click at [640, 329] on button "They share the meat with all the villagers." at bounding box center [627, 329] width 39 height 39
click at [599, 389] on icon "button" at bounding box center [605, 386] width 17 height 17
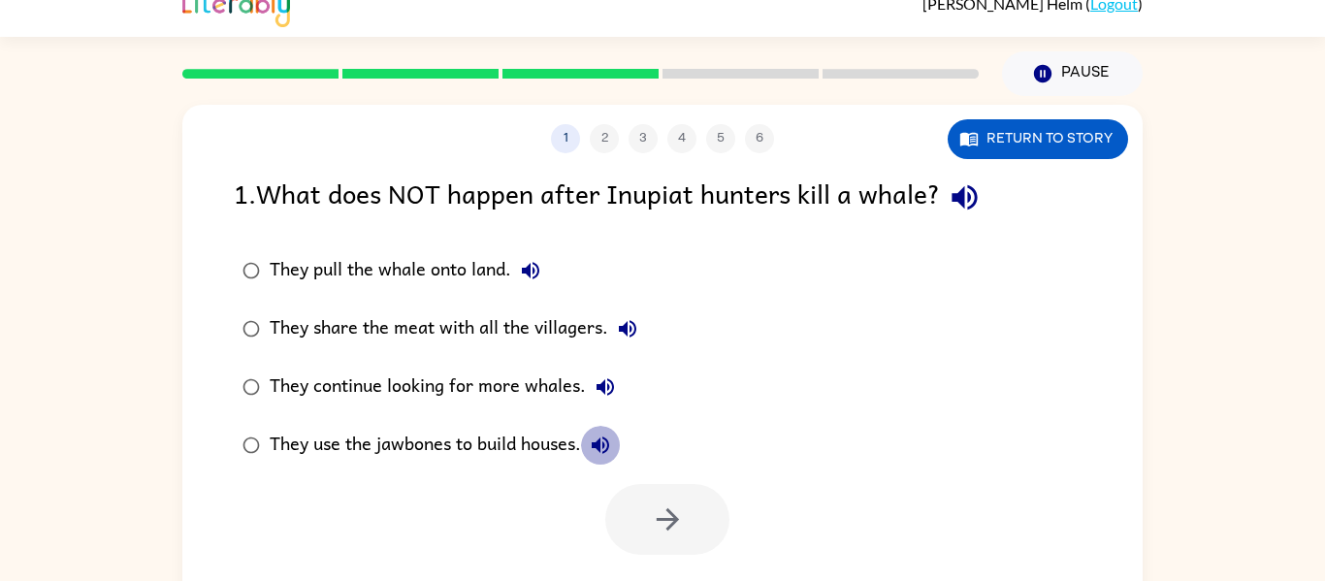
click at [605, 449] on icon "button" at bounding box center [600, 445] width 23 height 23
click at [469, 275] on div "They pull the whale onto land." at bounding box center [410, 270] width 280 height 39
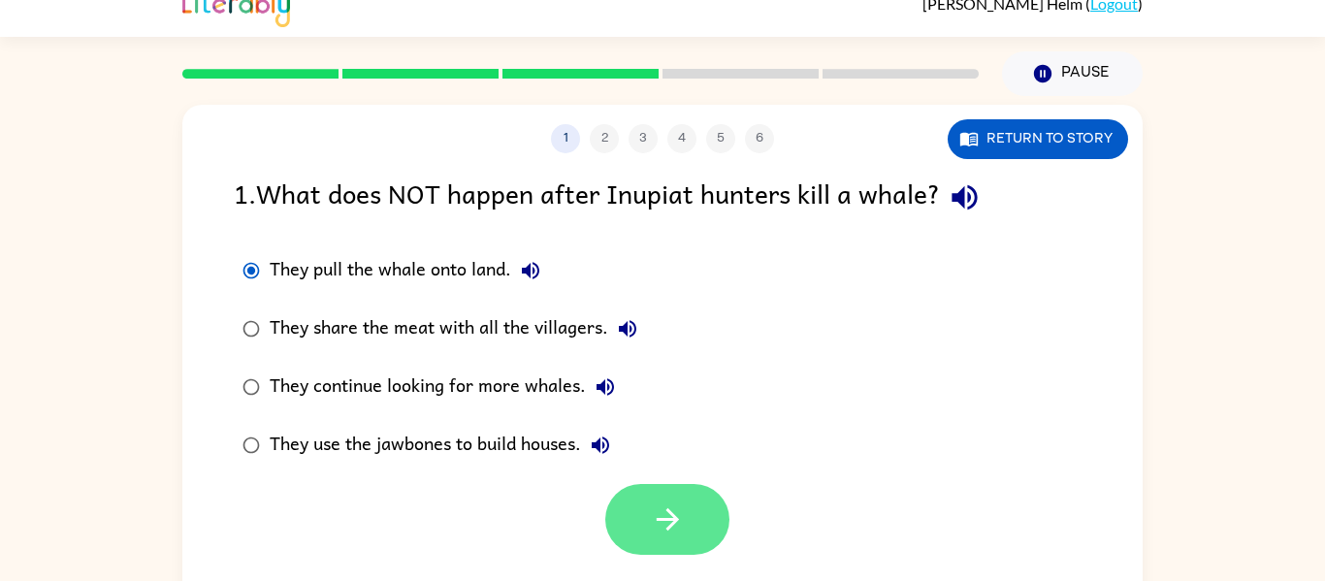
click at [667, 548] on button "button" at bounding box center [667, 519] width 124 height 71
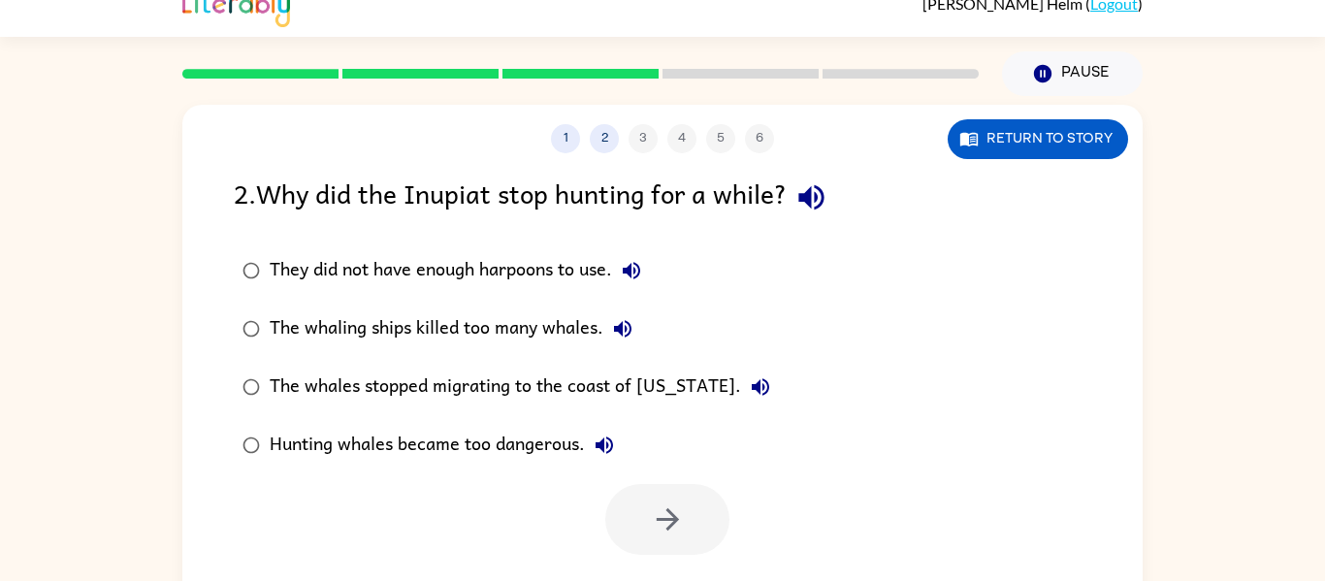
click at [824, 206] on icon "button" at bounding box center [811, 197] width 25 height 25
click at [826, 203] on icon "button" at bounding box center [812, 197] width 34 height 34
click at [633, 272] on icon "button" at bounding box center [631, 270] width 17 height 17
click at [608, 343] on div "The whaling ships killed too many whales." at bounding box center [456, 329] width 373 height 39
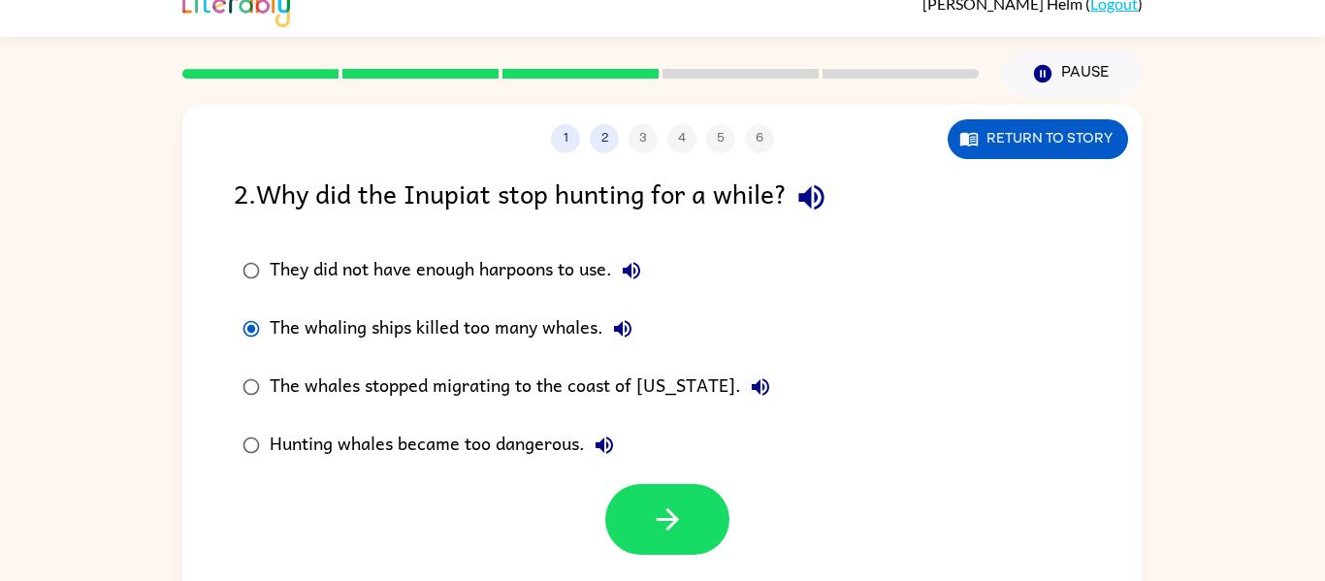
click at [626, 342] on button "The whaling ships killed too many whales." at bounding box center [623, 329] width 39 height 39
click at [749, 393] on icon "button" at bounding box center [760, 387] width 23 height 23
click at [610, 453] on icon "button" at bounding box center [604, 445] width 23 height 23
click at [611, 313] on button "The whaling ships killed too many whales." at bounding box center [623, 329] width 39 height 39
click at [504, 339] on div "The whaling ships killed too many whales." at bounding box center [456, 329] width 373 height 39
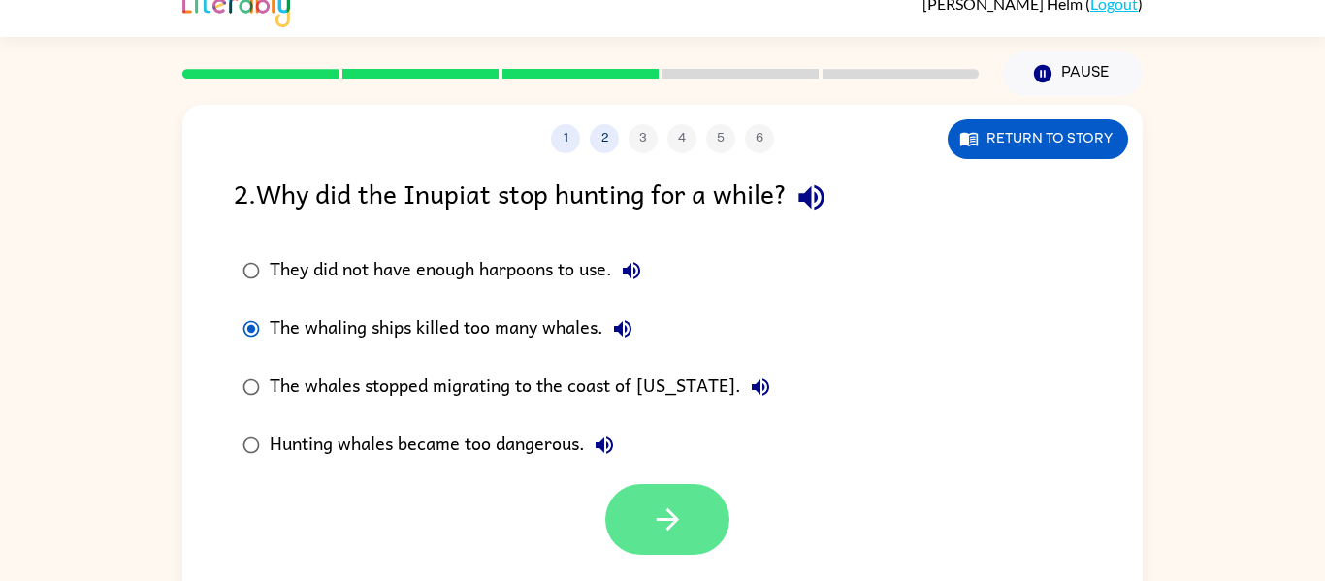
click at [645, 493] on button "button" at bounding box center [667, 519] width 124 height 71
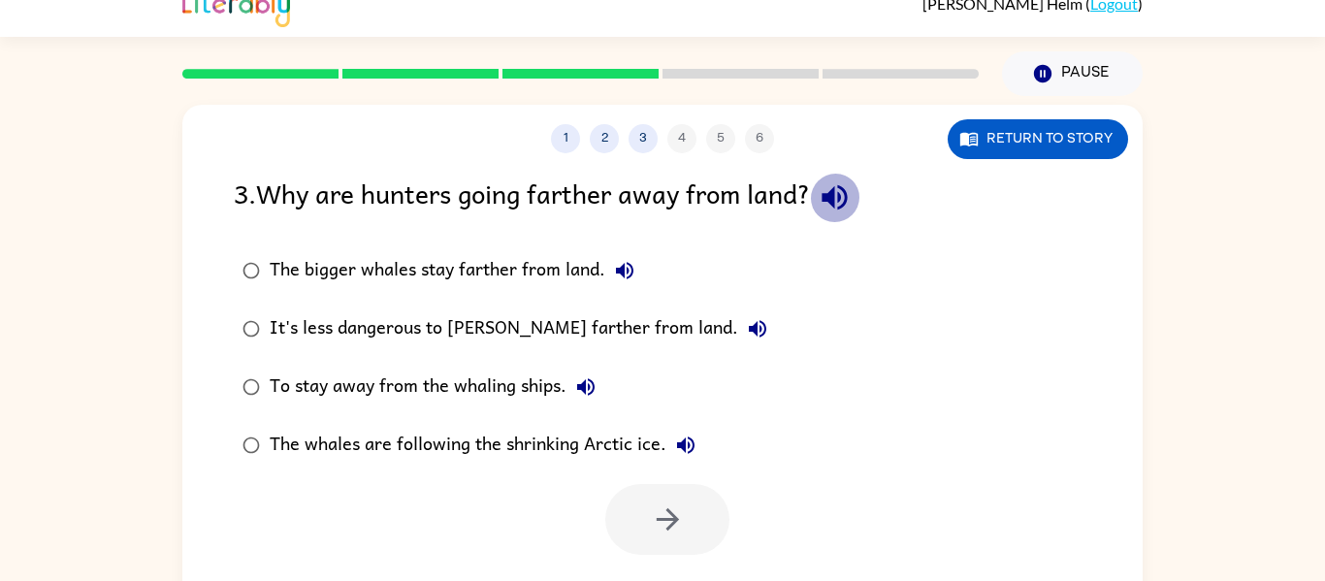
click at [852, 207] on icon "button" at bounding box center [835, 197] width 34 height 34
click at [635, 272] on icon "button" at bounding box center [624, 270] width 23 height 23
click at [746, 331] on icon "button" at bounding box center [757, 328] width 23 height 23
click at [582, 381] on icon "button" at bounding box center [585, 387] width 23 height 23
click at [689, 447] on icon "button" at bounding box center [685, 445] width 23 height 23
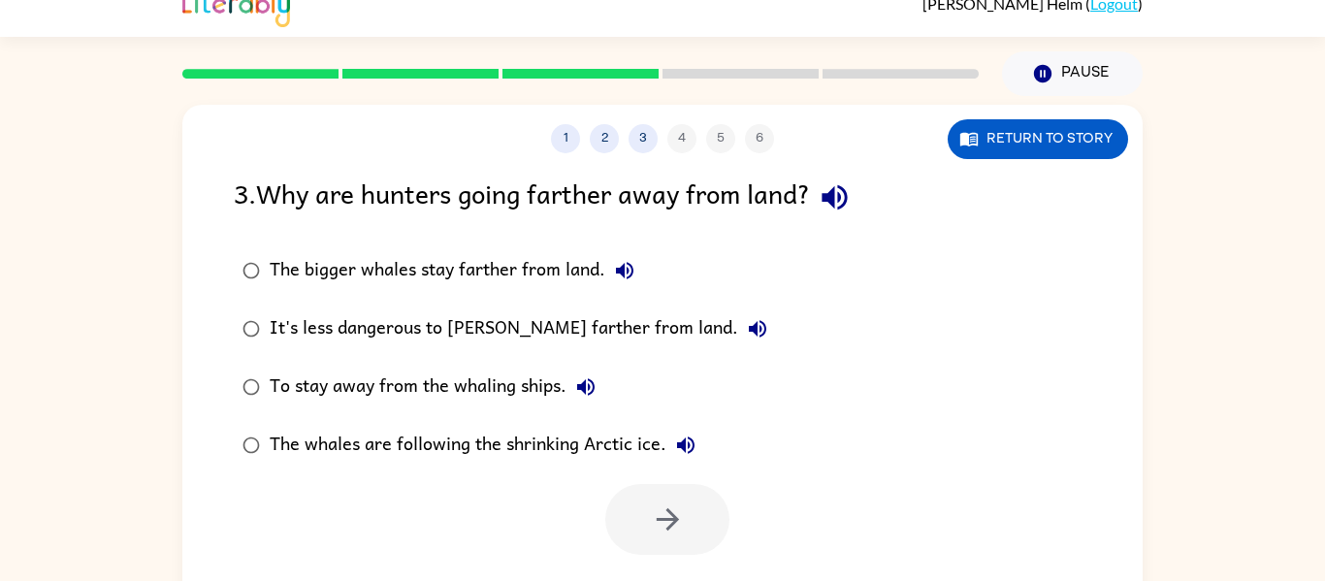
click at [495, 268] on div "The bigger whales stay farther from land." at bounding box center [457, 270] width 375 height 39
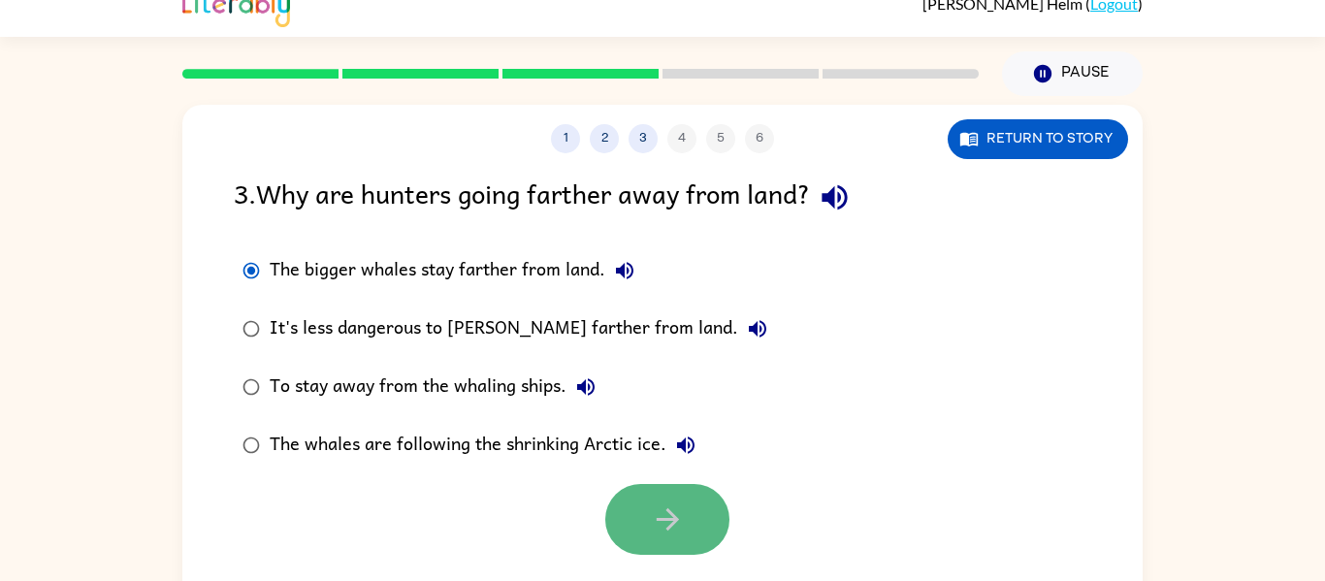
click at [690, 521] on button "button" at bounding box center [667, 519] width 124 height 71
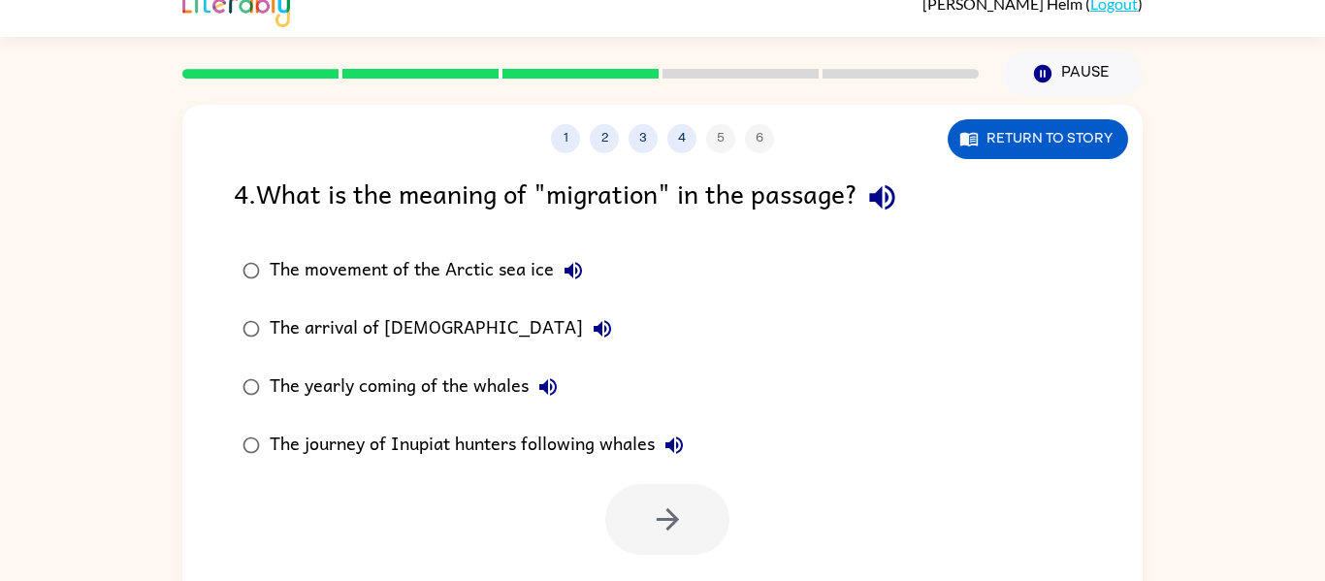
click at [899, 210] on icon "button" at bounding box center [883, 197] width 34 height 34
click at [899, 211] on icon "button" at bounding box center [883, 197] width 34 height 34
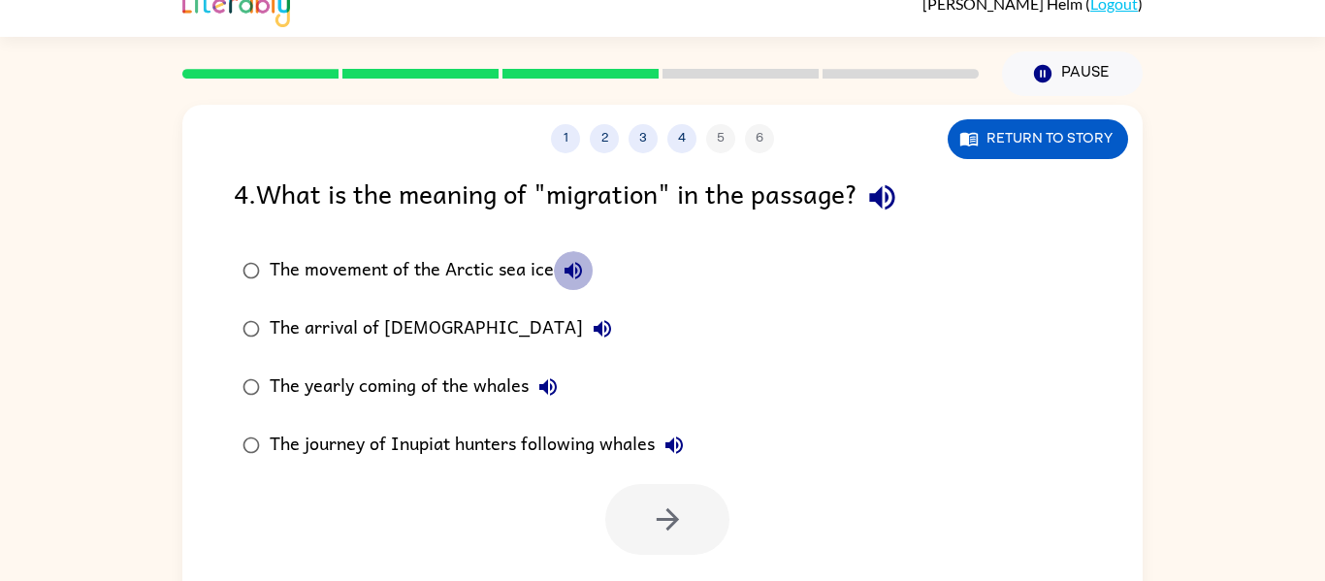
click at [574, 266] on icon "button" at bounding box center [573, 270] width 23 height 23
click at [591, 329] on icon "button" at bounding box center [602, 328] width 23 height 23
click at [591, 325] on icon "button" at bounding box center [602, 328] width 23 height 23
click at [539, 384] on icon "button" at bounding box center [547, 386] width 17 height 17
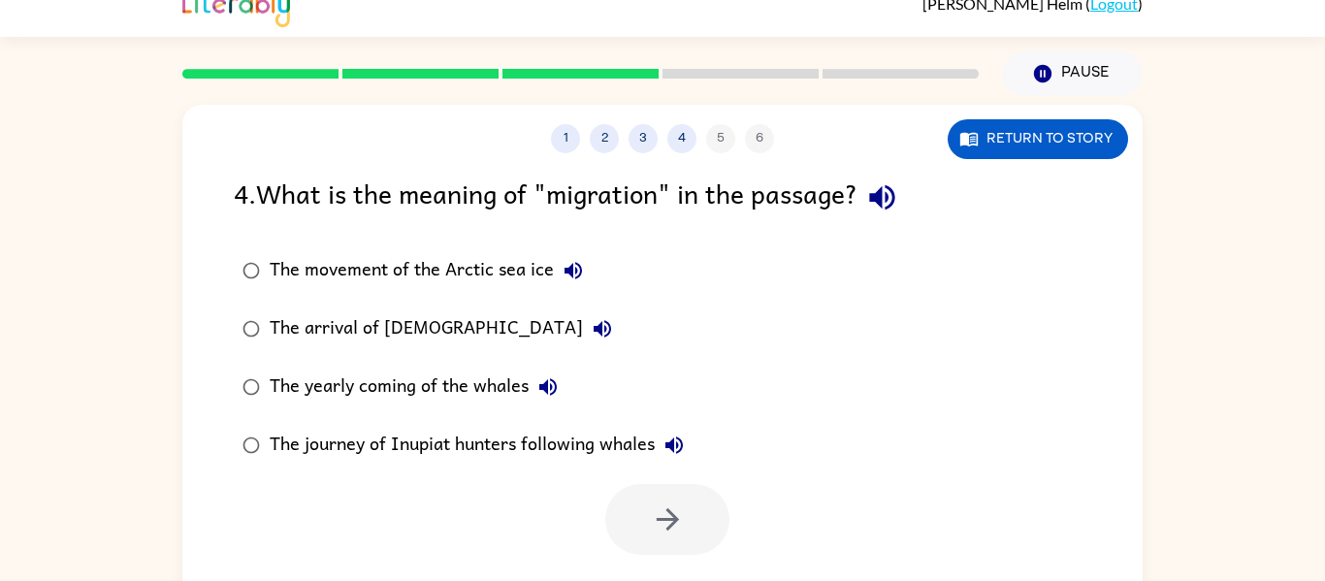
click at [667, 430] on button "The journey of Inupiat hunters following whales" at bounding box center [674, 445] width 39 height 39
click at [470, 285] on div "The movement of the Arctic sea ice" at bounding box center [431, 270] width 323 height 39
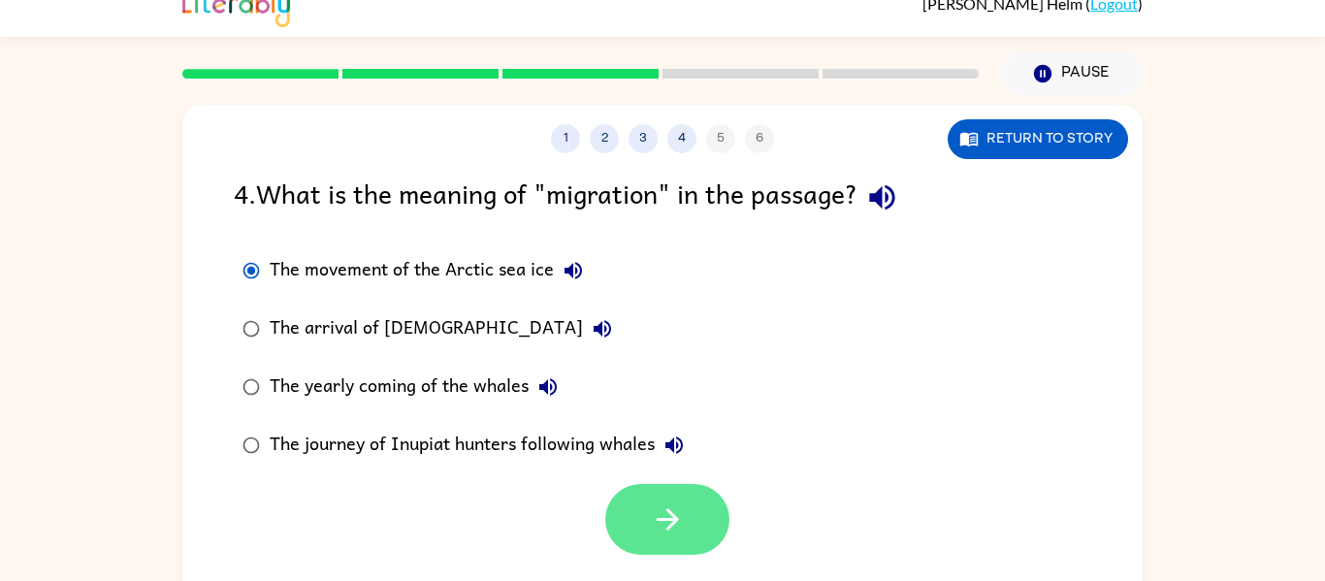
click at [715, 517] on button "button" at bounding box center [667, 519] width 124 height 71
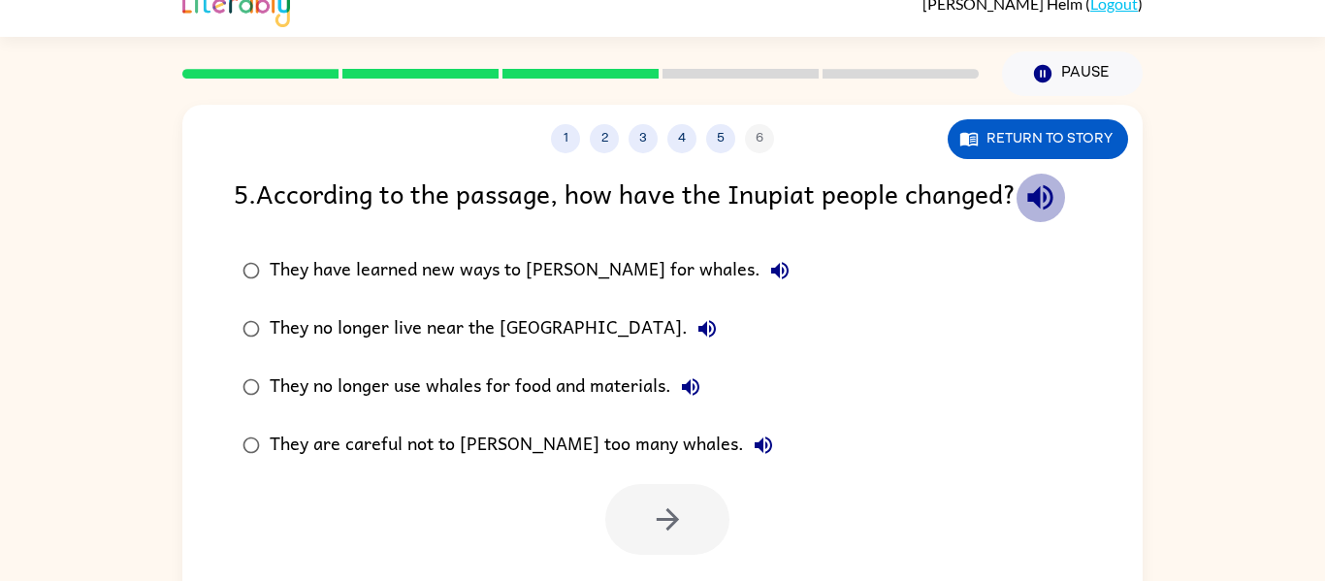
click at [1044, 204] on icon "button" at bounding box center [1040, 197] width 25 height 25
click at [768, 271] on icon "button" at bounding box center [779, 270] width 23 height 23
click at [696, 328] on icon "button" at bounding box center [707, 328] width 23 height 23
click at [671, 388] on button "They no longer use whales for food and materials." at bounding box center [690, 387] width 39 height 39
click at [752, 450] on icon "button" at bounding box center [763, 445] width 23 height 23
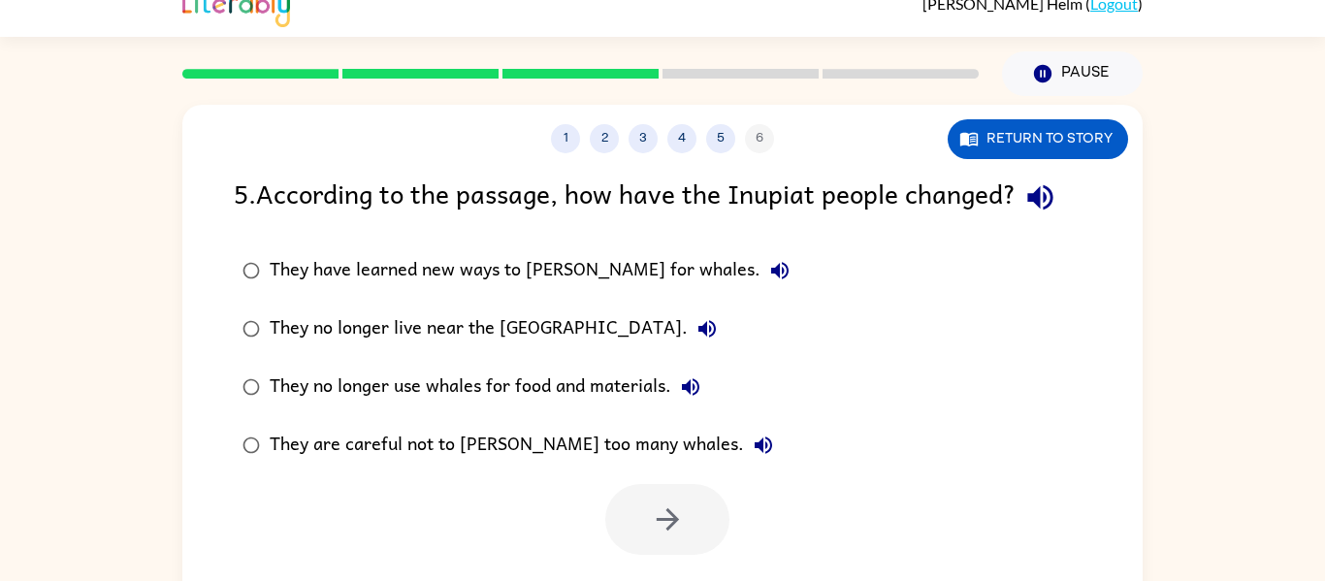
click at [562, 387] on div "They no longer use whales for food and materials." at bounding box center [490, 387] width 441 height 39
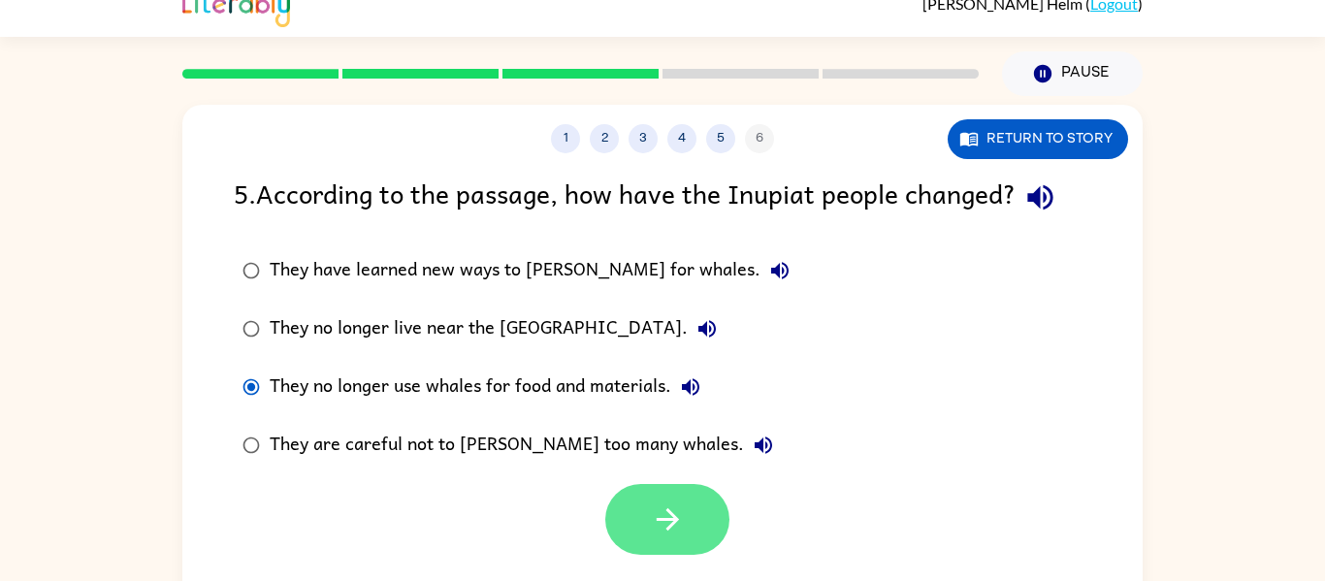
click at [691, 511] on button "button" at bounding box center [667, 519] width 124 height 71
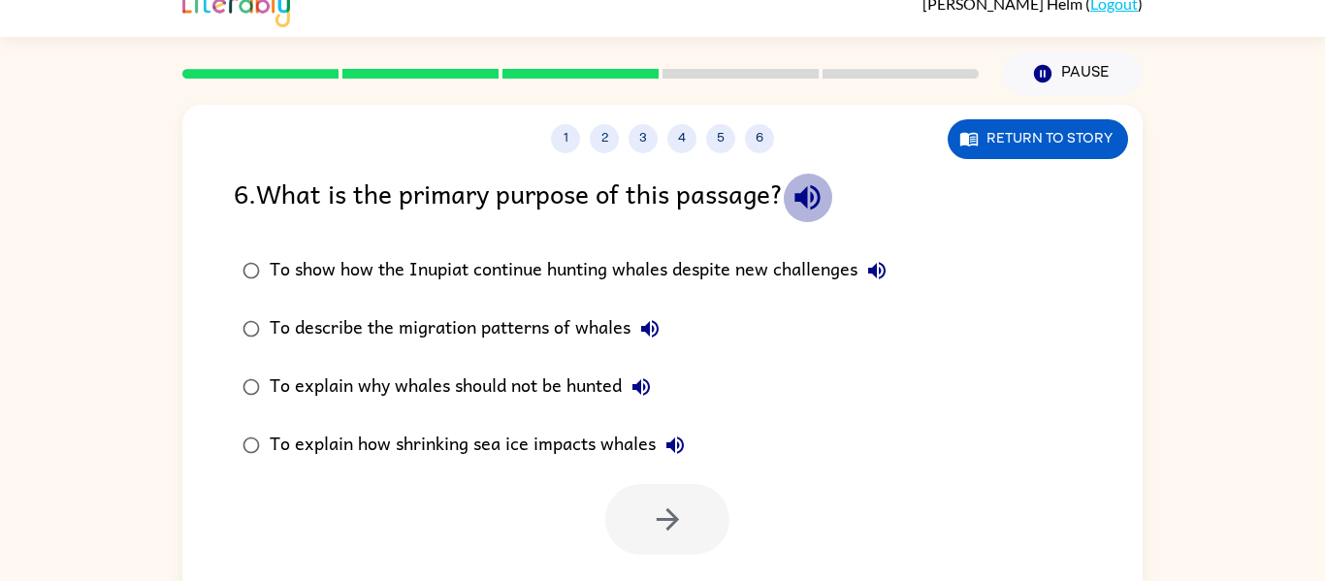
click at [801, 196] on icon "button" at bounding box center [808, 197] width 34 height 34
click at [881, 267] on icon "button" at bounding box center [877, 270] width 23 height 23
click at [643, 391] on icon "button" at bounding box center [641, 386] width 17 height 17
click at [681, 444] on icon "button" at bounding box center [675, 445] width 23 height 23
click at [574, 376] on div "To explain why whales should not be hunted" at bounding box center [465, 387] width 391 height 39
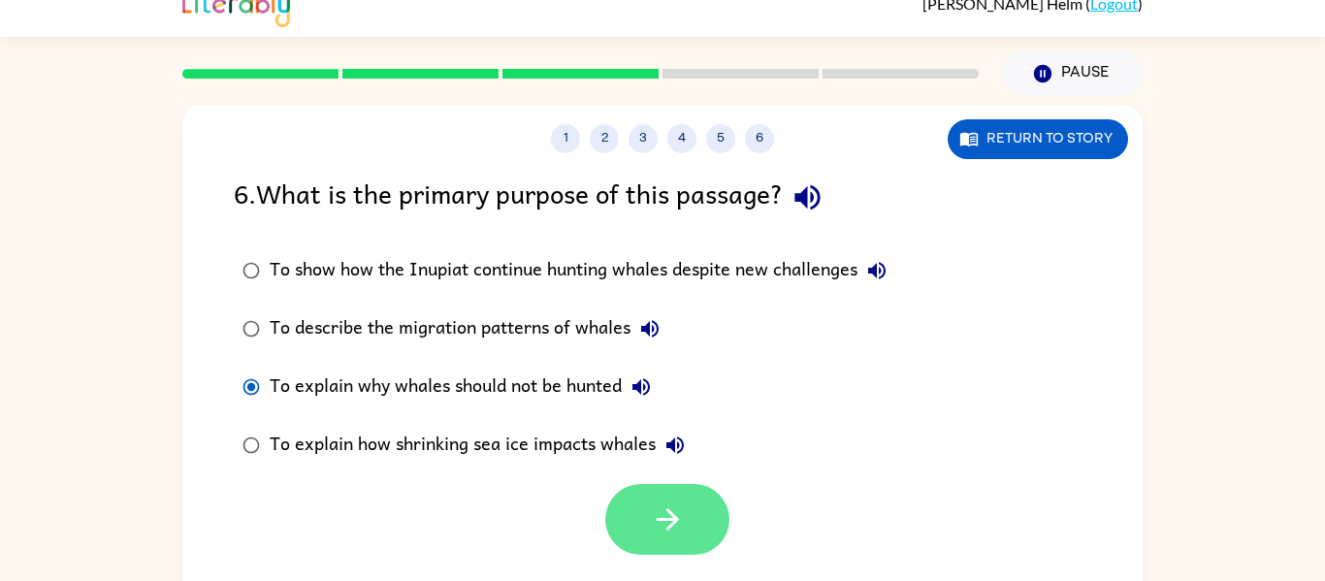
click at [710, 498] on button "button" at bounding box center [667, 519] width 124 height 71
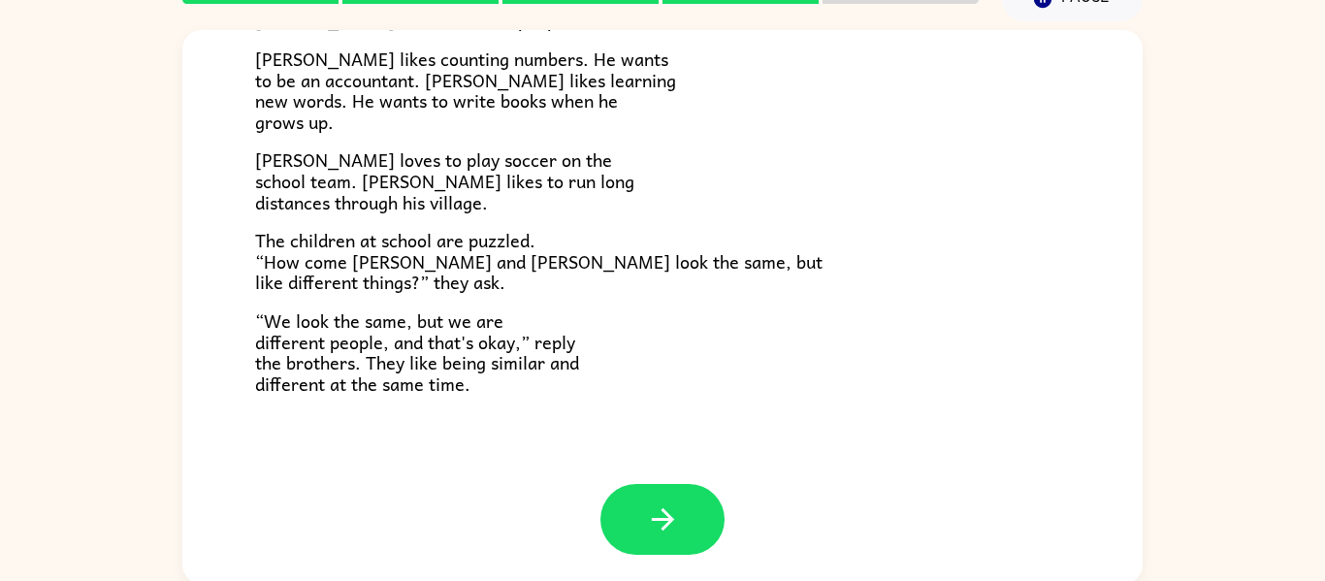
scroll to position [101, 0]
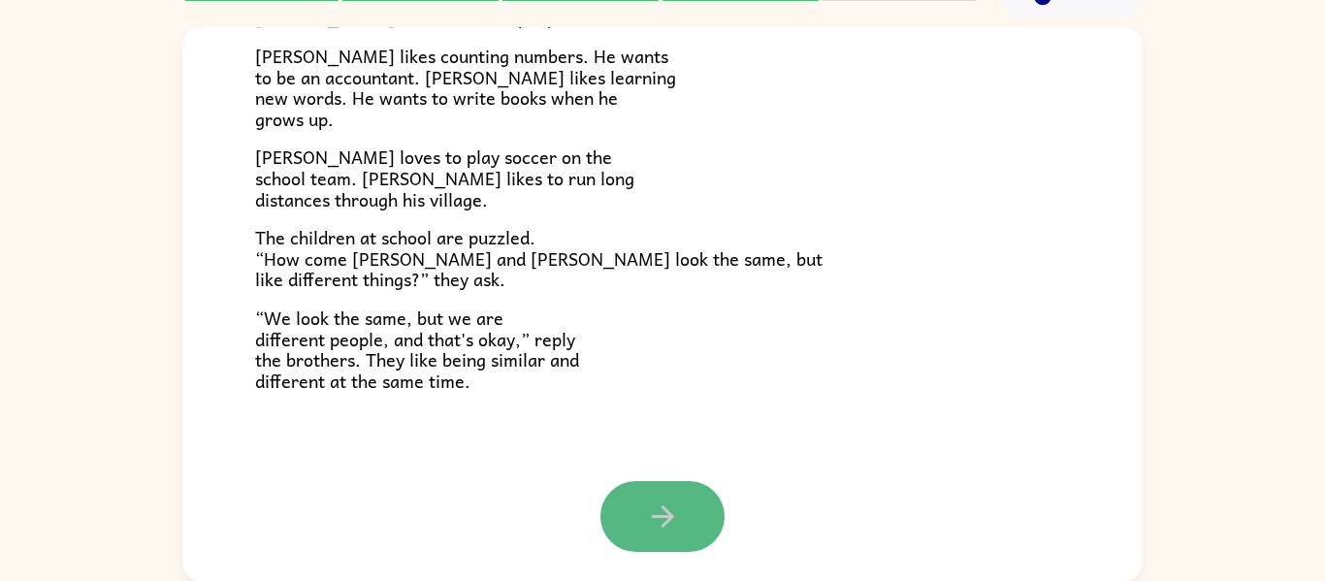
click at [685, 512] on button "button" at bounding box center [663, 516] width 124 height 71
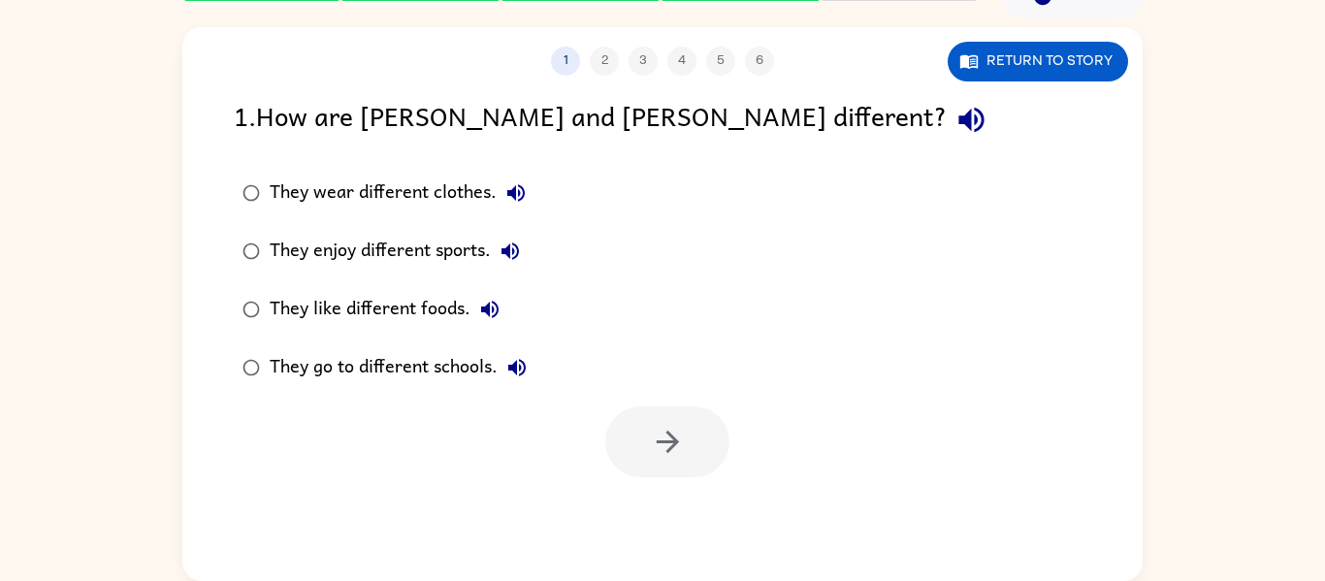
click at [955, 129] on icon "button" at bounding box center [972, 120] width 34 height 34
click at [501, 196] on button "They wear different clothes." at bounding box center [516, 193] width 39 height 39
click at [514, 244] on icon "button" at bounding box center [510, 251] width 17 height 17
click at [491, 300] on icon "button" at bounding box center [489, 309] width 23 height 23
click at [520, 369] on icon "button" at bounding box center [516, 367] width 17 height 17
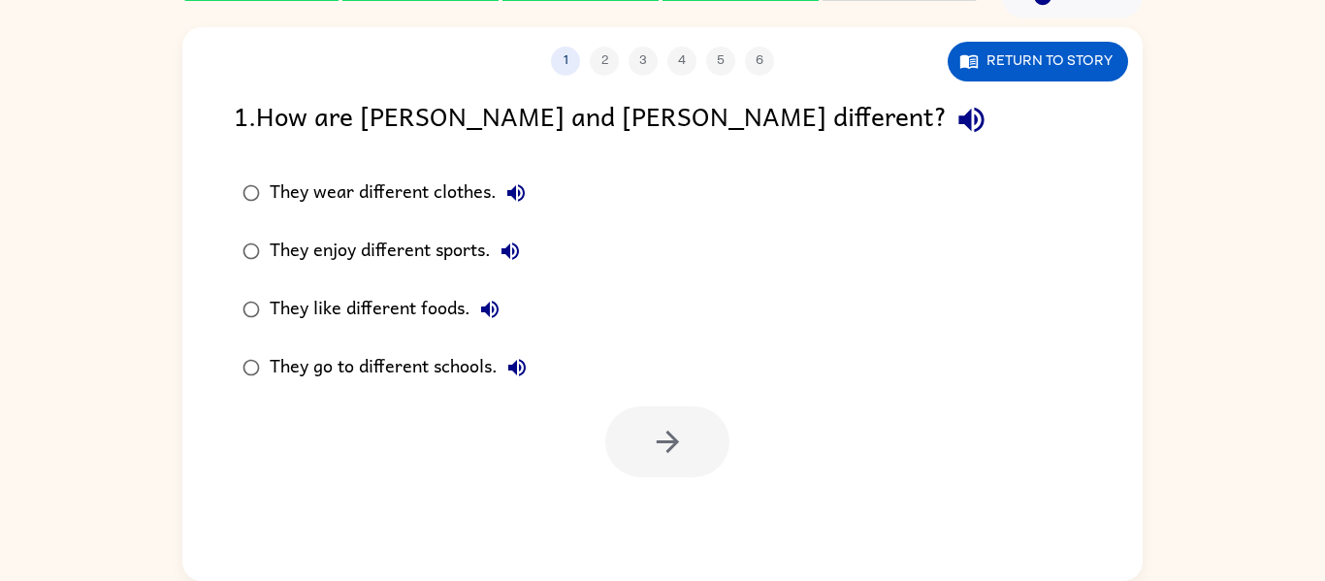
click at [445, 168] on label "They wear different clothes." at bounding box center [384, 193] width 323 height 58
click at [630, 450] on button "button" at bounding box center [667, 442] width 124 height 71
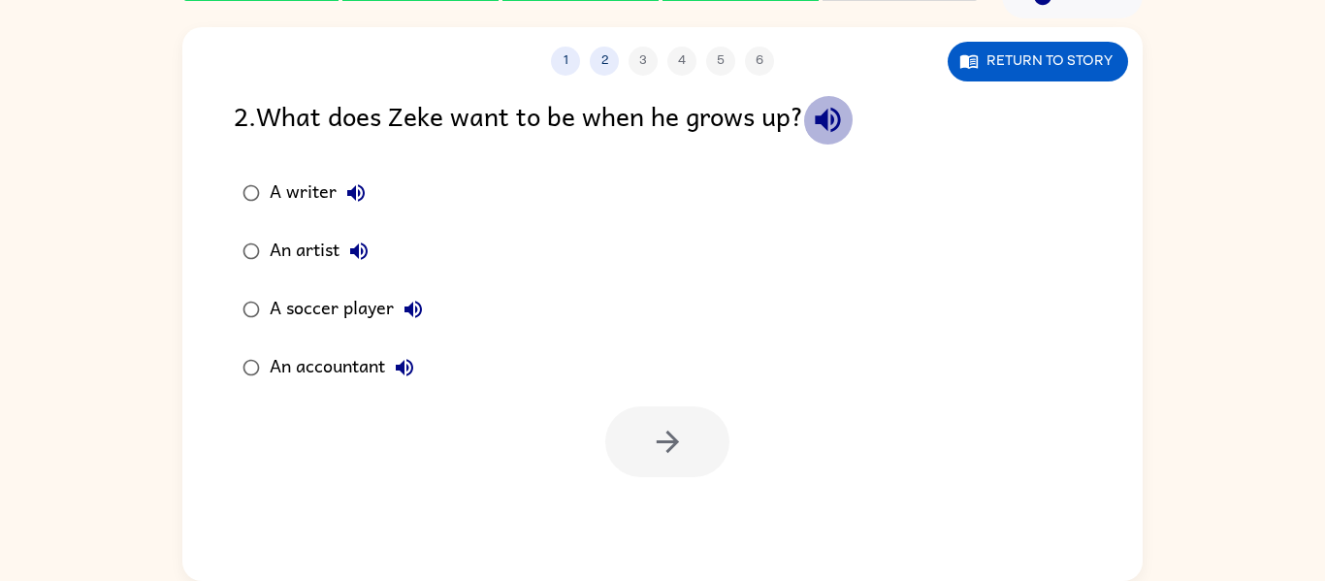
click at [818, 136] on icon "button" at bounding box center [828, 120] width 34 height 34
click at [357, 186] on icon "button" at bounding box center [355, 192] width 23 height 23
click at [360, 259] on icon "button" at bounding box center [358, 251] width 23 height 23
click at [409, 311] on icon "button" at bounding box center [413, 309] width 17 height 17
click at [404, 381] on button "An accountant" at bounding box center [404, 367] width 39 height 39
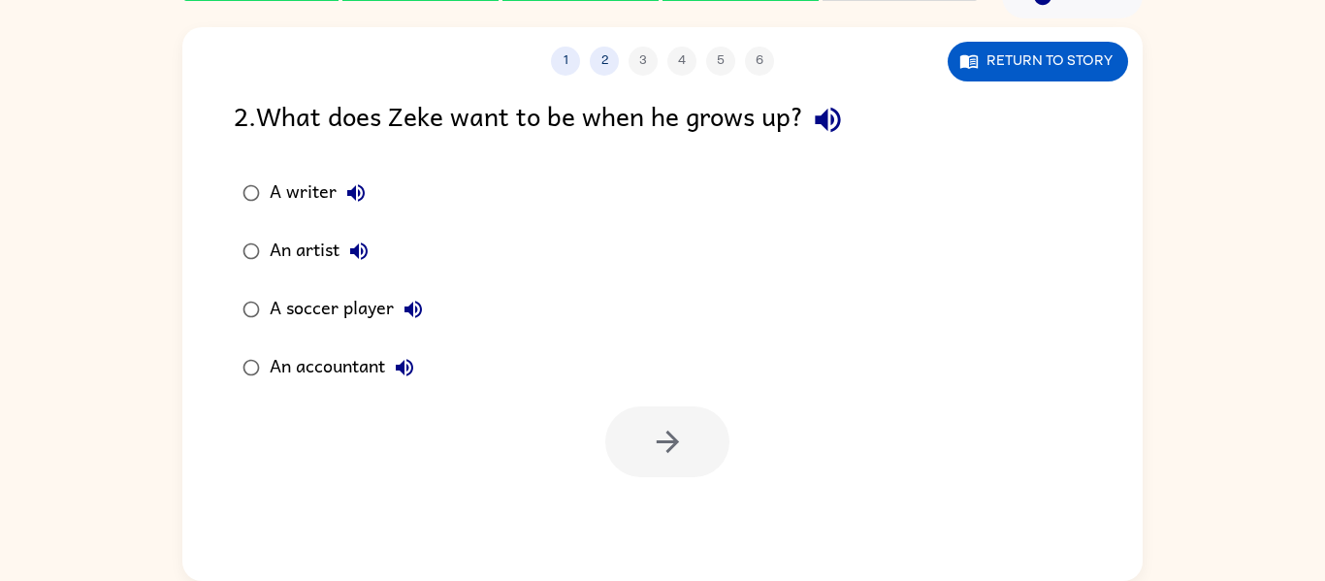
click at [362, 311] on div "A soccer player" at bounding box center [351, 309] width 163 height 39
click at [646, 442] on button "button" at bounding box center [667, 442] width 124 height 71
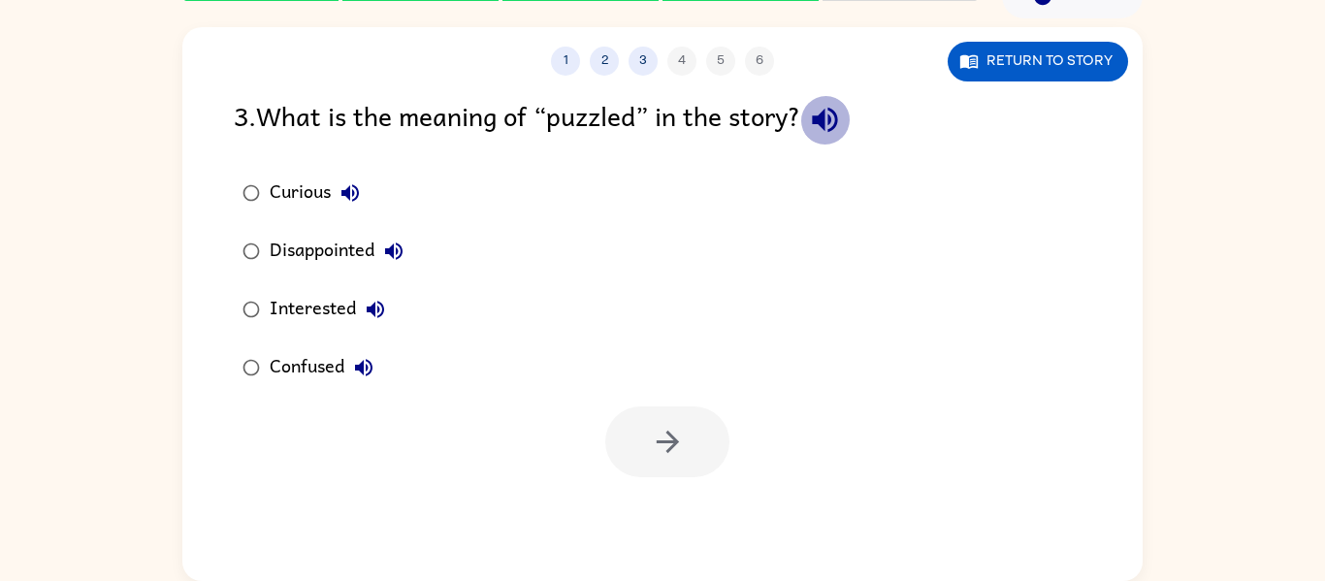
click at [842, 109] on icon "button" at bounding box center [825, 120] width 34 height 34
click at [343, 180] on button "Curious" at bounding box center [350, 193] width 39 height 39
click at [348, 200] on icon "button" at bounding box center [350, 192] width 23 height 23
click at [389, 249] on icon "button" at bounding box center [393, 251] width 17 height 17
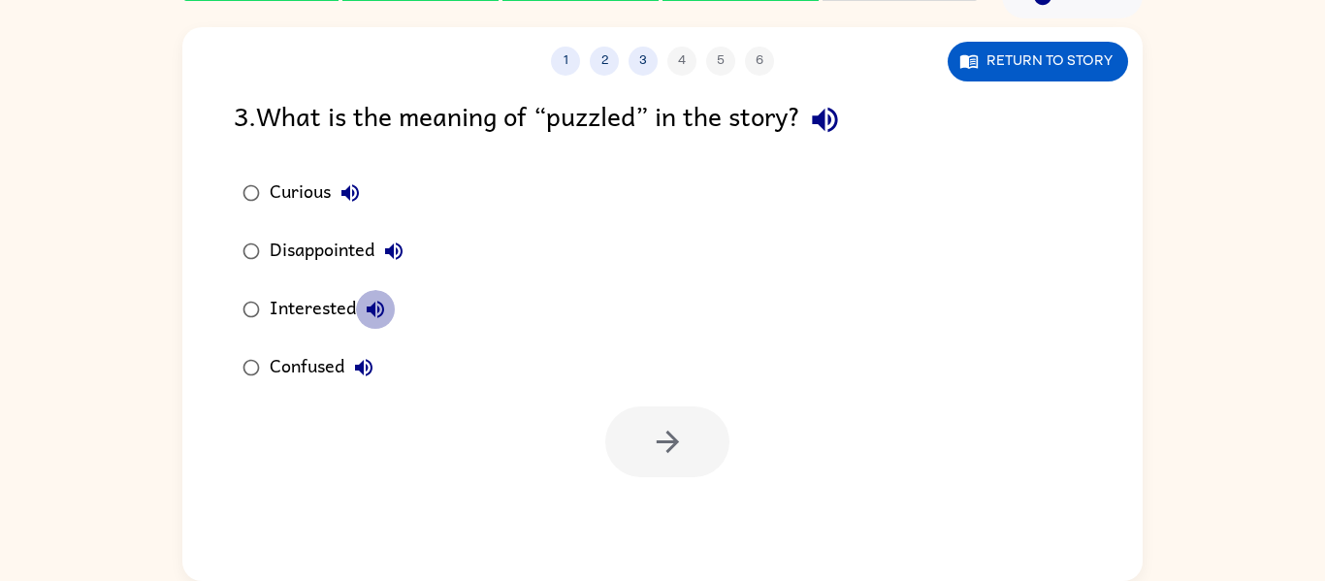
click at [377, 310] on icon "button" at bounding box center [375, 309] width 17 height 17
click at [372, 372] on icon "button" at bounding box center [363, 367] width 23 height 23
click at [356, 308] on button "Interested" at bounding box center [375, 309] width 39 height 39
click at [324, 309] on div "Interested" at bounding box center [332, 309] width 125 height 39
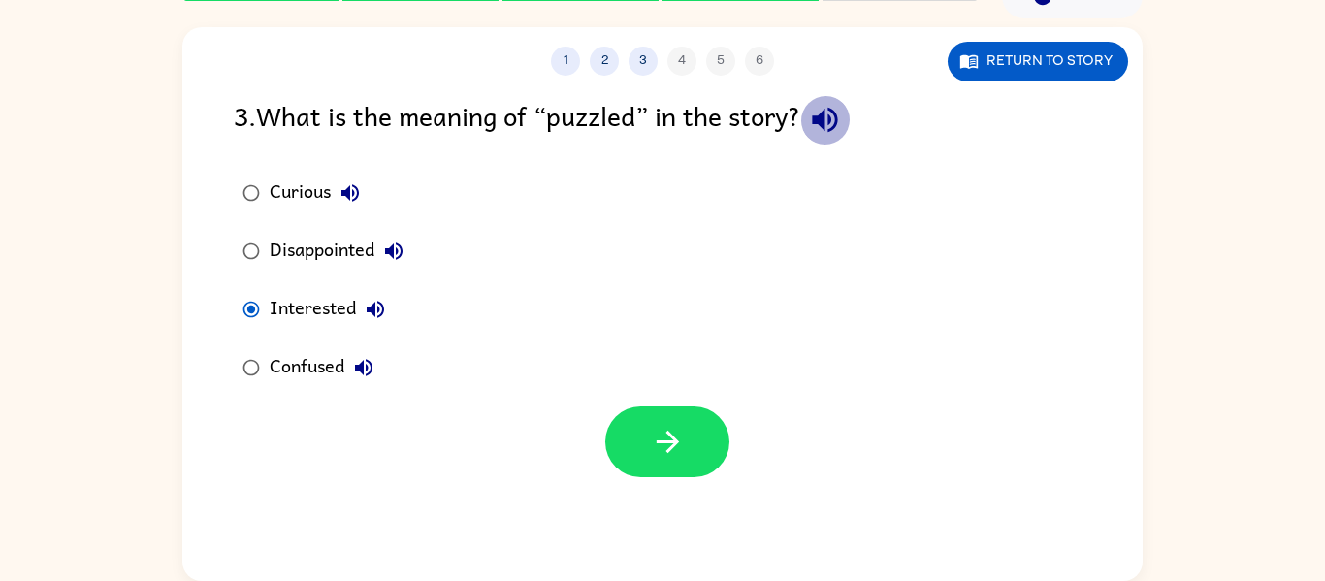
click at [818, 118] on icon "button" at bounding box center [825, 120] width 34 height 34
click at [352, 254] on div "Disappointed" at bounding box center [342, 251] width 144 height 39
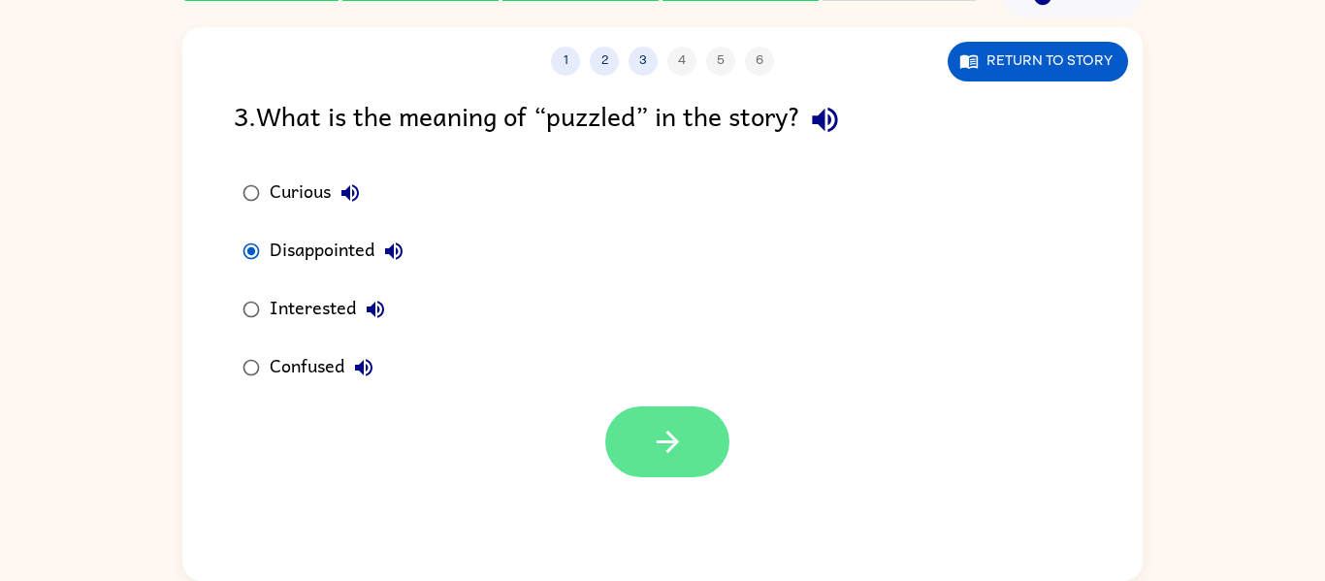
click at [638, 456] on button "button" at bounding box center [667, 442] width 124 height 71
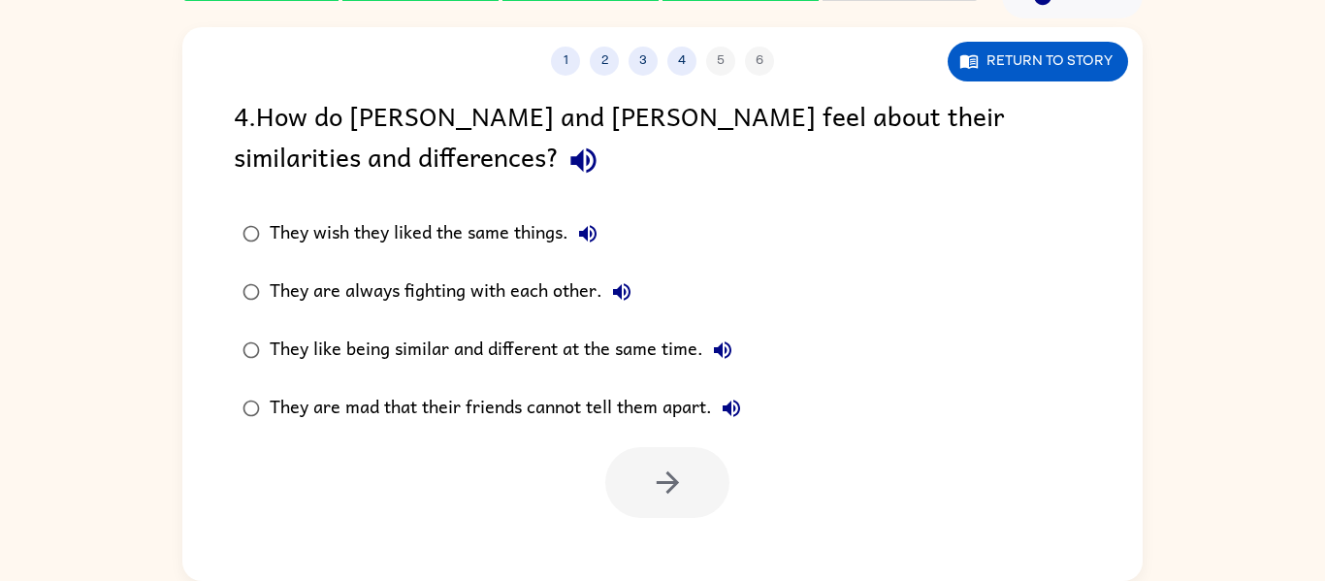
click at [567, 172] on icon "button" at bounding box center [584, 161] width 34 height 34
click at [591, 239] on icon "button" at bounding box center [587, 233] width 23 height 23
click at [624, 289] on icon "button" at bounding box center [621, 291] width 17 height 17
click at [728, 359] on icon "button" at bounding box center [722, 350] width 23 height 23
click at [736, 415] on icon "button" at bounding box center [731, 408] width 17 height 17
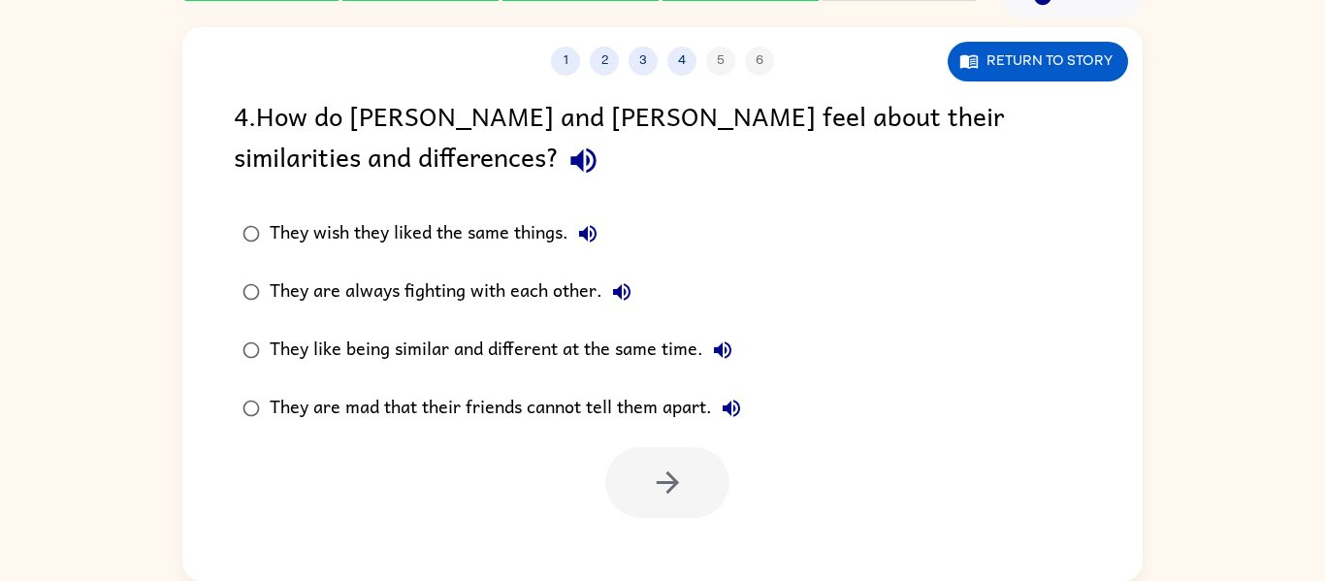
click at [733, 343] on icon "button" at bounding box center [722, 350] width 23 height 23
click at [655, 344] on div "They like being similar and different at the same time." at bounding box center [506, 350] width 473 height 39
click at [675, 460] on button "button" at bounding box center [667, 482] width 124 height 71
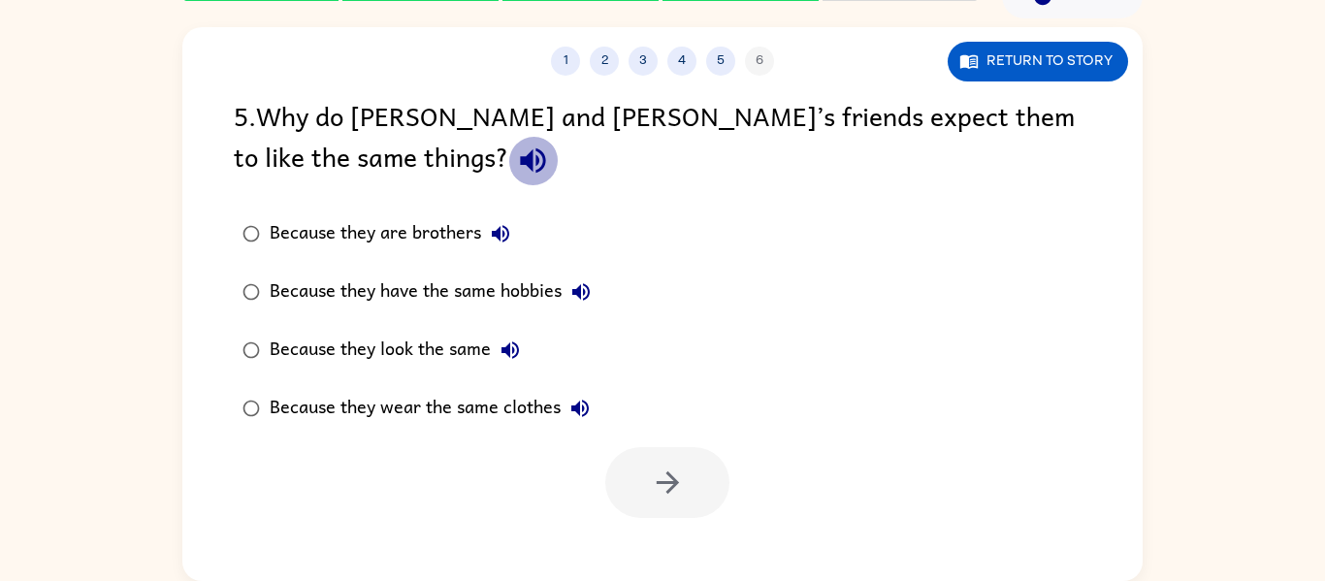
click at [516, 157] on icon "button" at bounding box center [533, 161] width 34 height 34
click at [516, 150] on icon "button" at bounding box center [533, 161] width 34 height 34
click at [520, 159] on icon "button" at bounding box center [532, 160] width 25 height 25
click at [505, 232] on icon "button" at bounding box center [500, 233] width 17 height 17
click at [590, 297] on icon "button" at bounding box center [581, 291] width 23 height 23
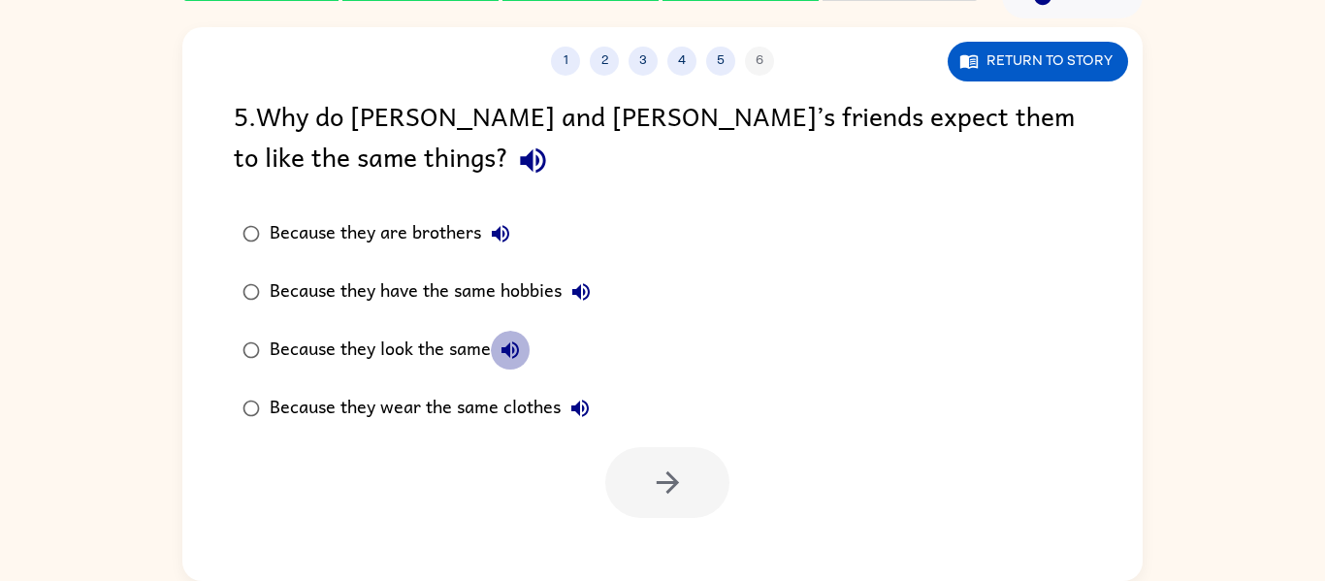
click at [522, 351] on icon "button" at bounding box center [510, 350] width 23 height 23
click at [583, 408] on icon "button" at bounding box center [580, 408] width 17 height 17
click at [459, 232] on div "Because they are brothers" at bounding box center [395, 233] width 250 height 39
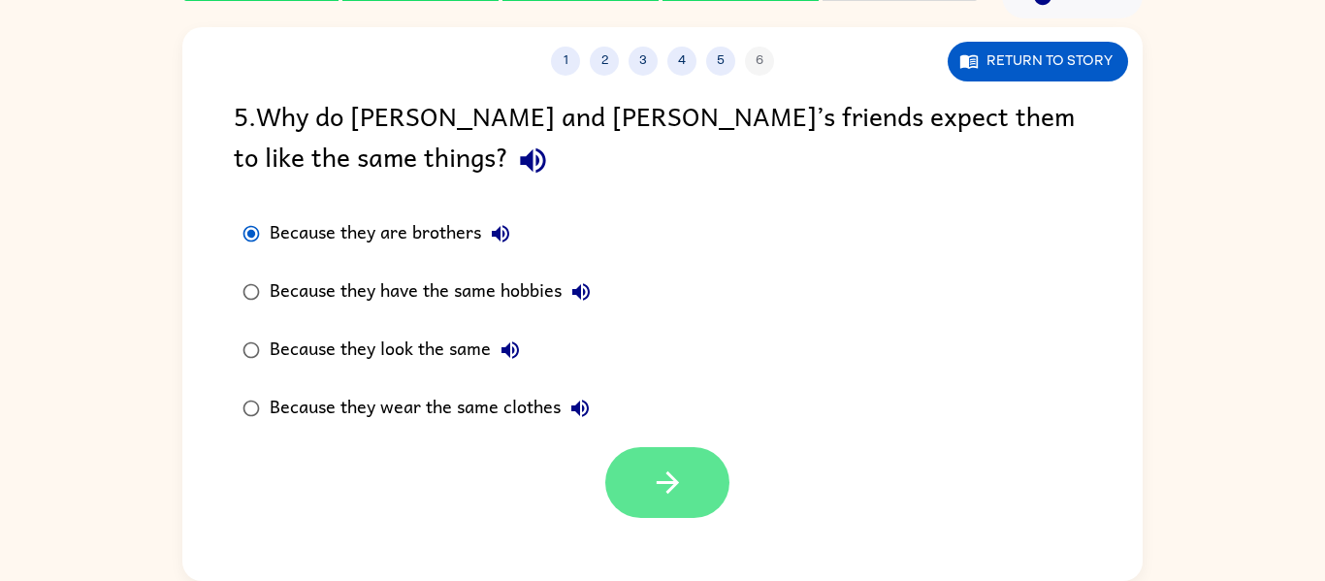
click at [668, 473] on icon "button" at bounding box center [667, 483] width 22 height 22
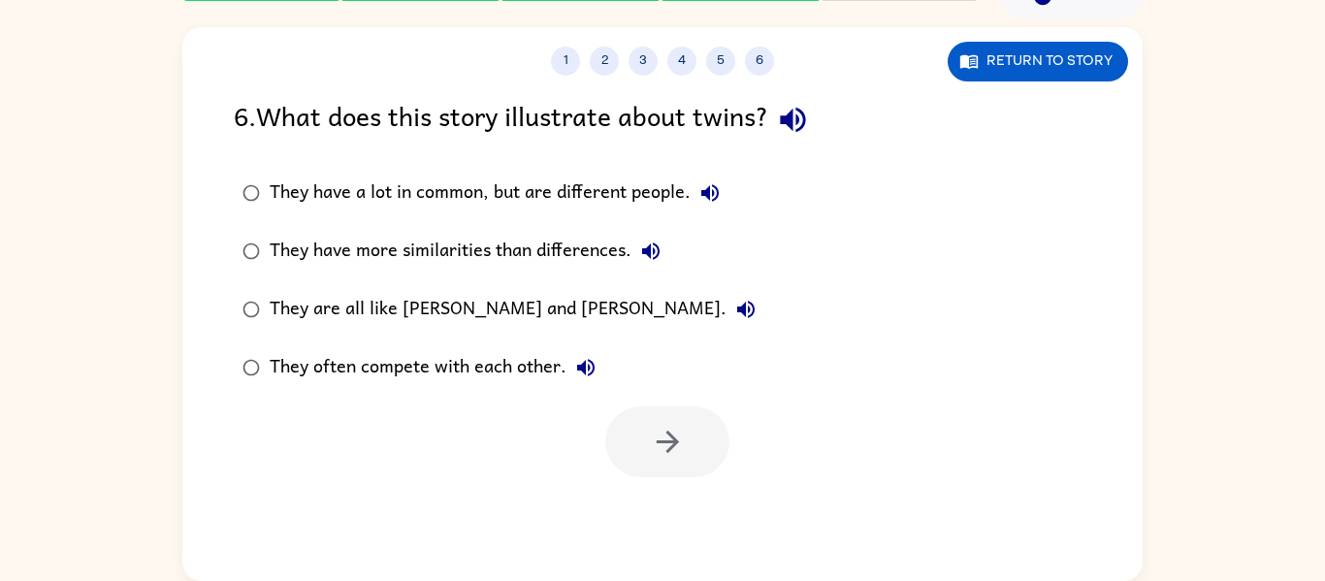
click at [668, 473] on div at bounding box center [667, 442] width 124 height 71
click at [810, 126] on icon "button" at bounding box center [793, 120] width 34 height 34
click at [701, 204] on icon "button" at bounding box center [710, 192] width 23 height 23
click at [650, 250] on icon "button" at bounding box center [650, 251] width 17 height 17
click at [737, 308] on icon "button" at bounding box center [745, 309] width 17 height 17
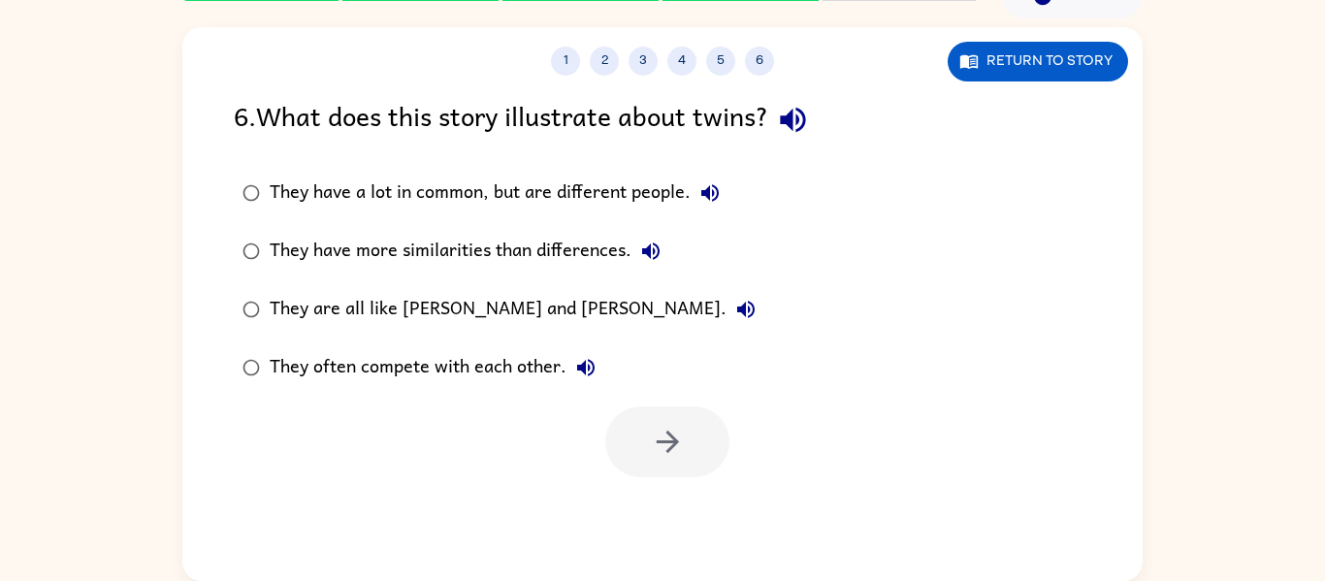
click at [600, 360] on button "They often compete with each other." at bounding box center [586, 367] width 39 height 39
click at [600, 361] on button "They often compete with each other." at bounding box center [586, 367] width 39 height 39
click at [481, 170] on label "They have a lot in common, but are different people." at bounding box center [499, 193] width 552 height 58
click at [669, 416] on button "button" at bounding box center [667, 442] width 124 height 71
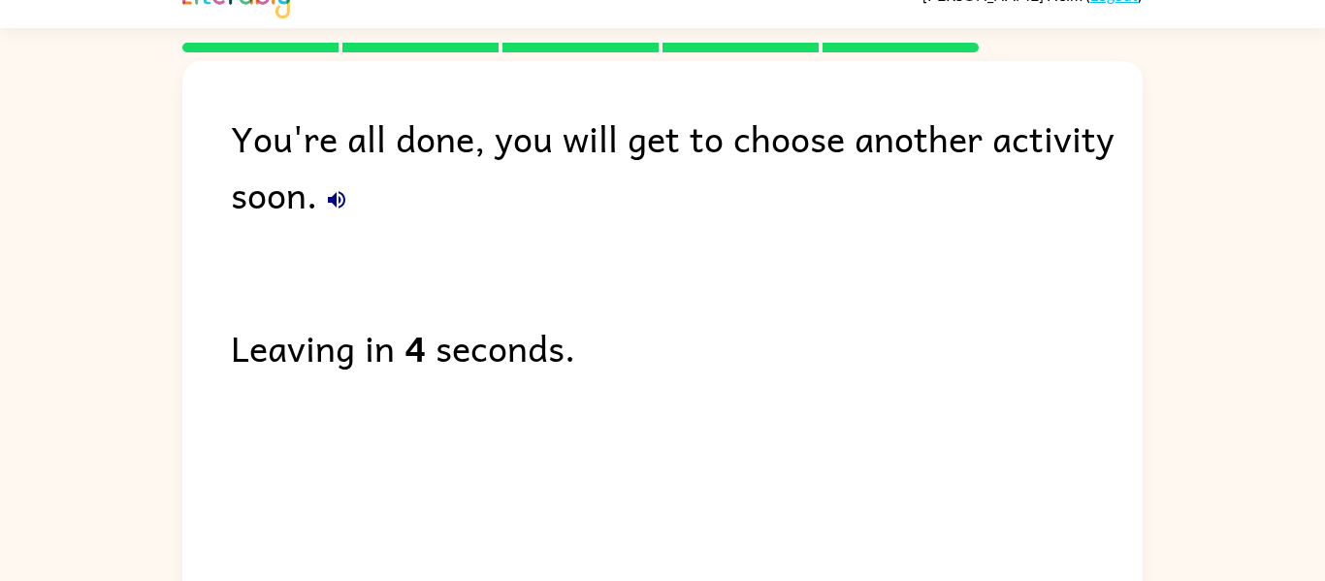
scroll to position [17, 0]
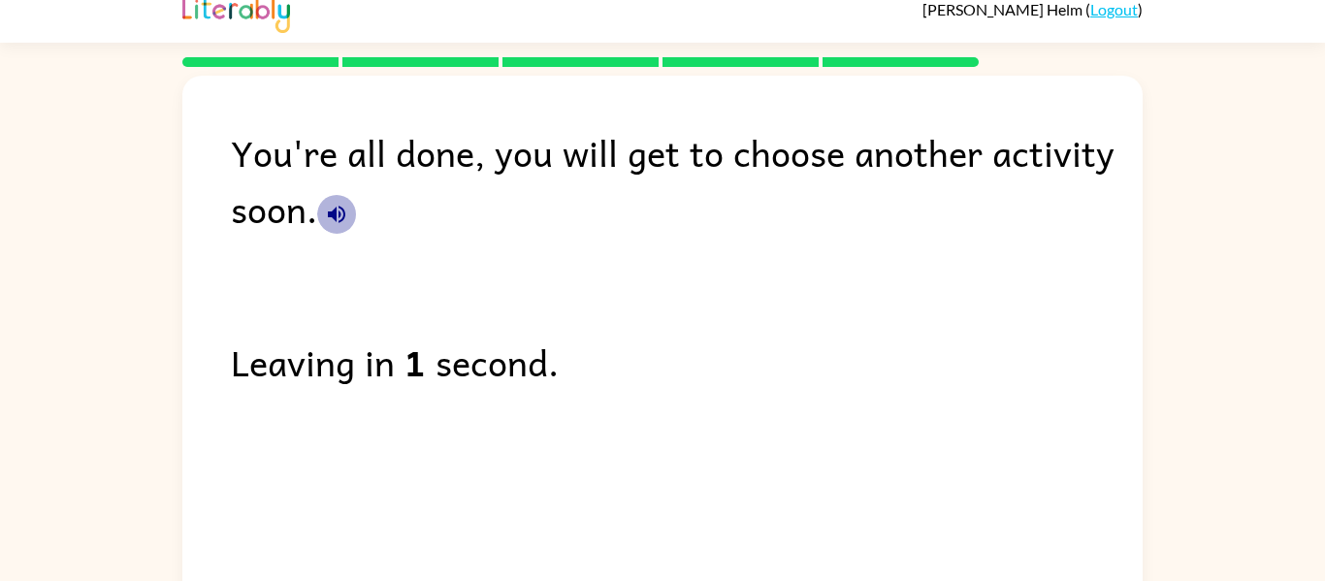
click at [335, 213] on icon "button" at bounding box center [336, 214] width 17 height 17
